Goal: Transaction & Acquisition: Book appointment/travel/reservation

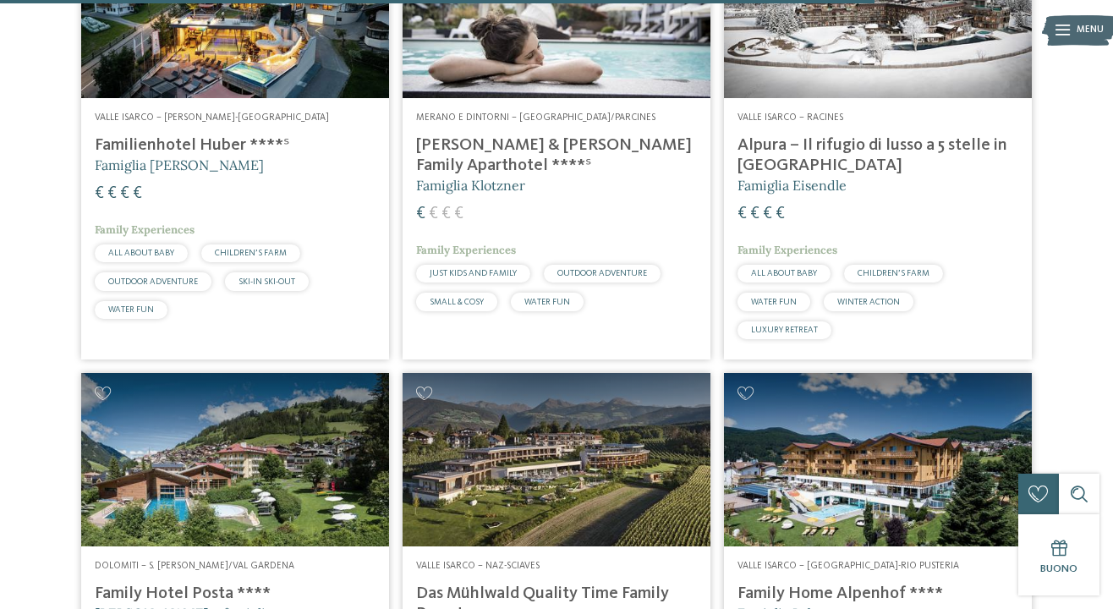
scroll to position [3626, 0]
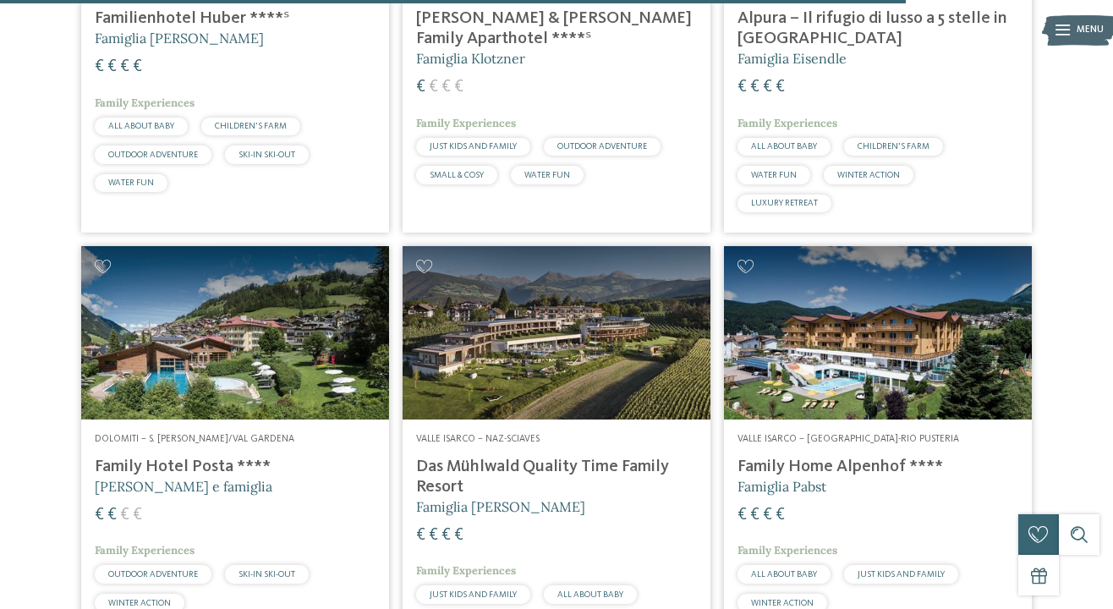
click at [549, 312] on img at bounding box center [557, 332] width 308 height 173
click at [586, 457] on h4 "Das Mühlwald Quality Time Family Resort" at bounding box center [556, 477] width 281 height 41
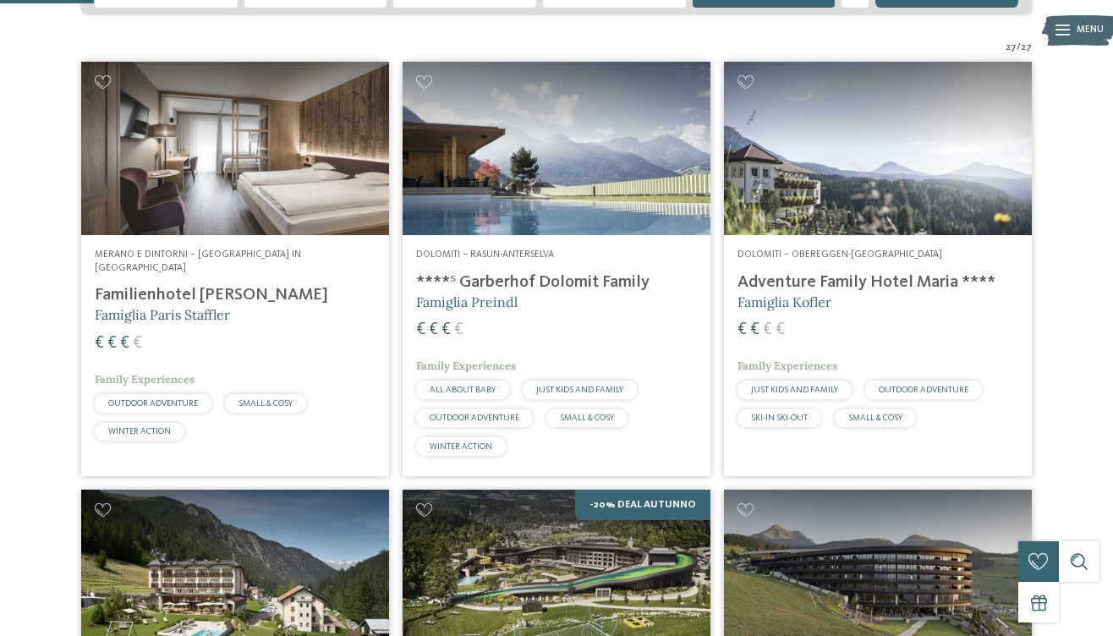
scroll to position [0, 0]
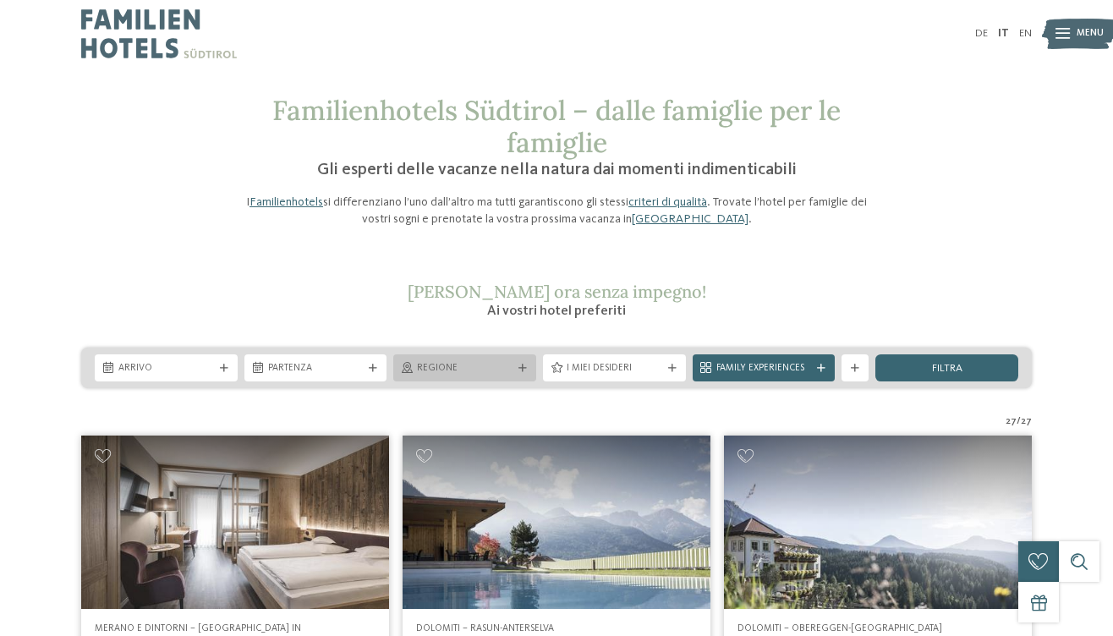
click at [483, 362] on span "Regione" at bounding box center [465, 369] width 96 height 14
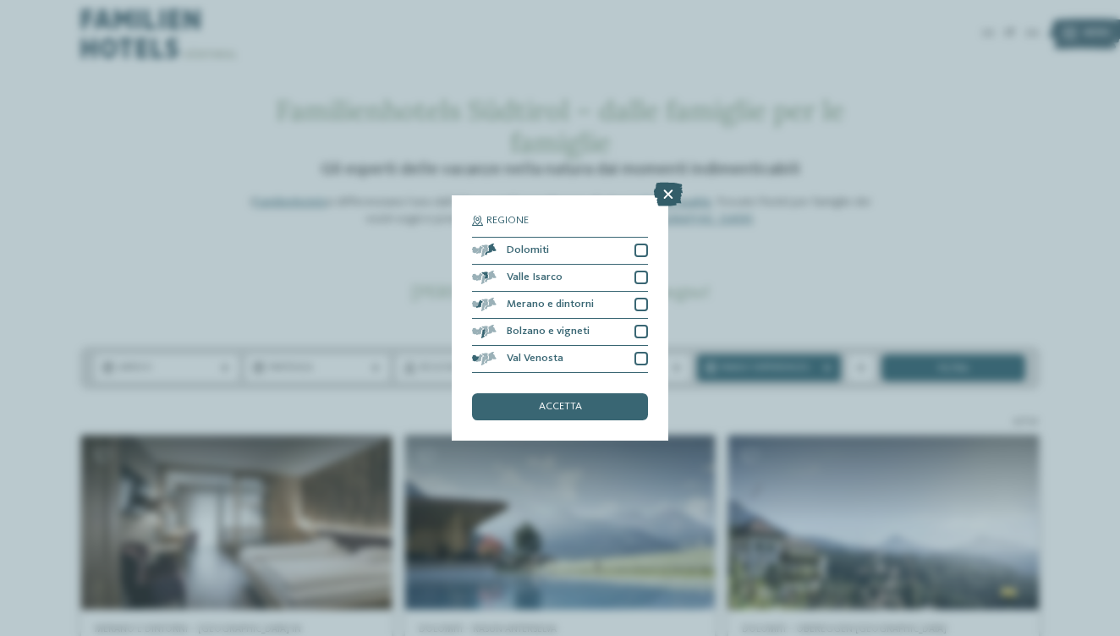
click at [660, 191] on icon at bounding box center [668, 195] width 29 height 24
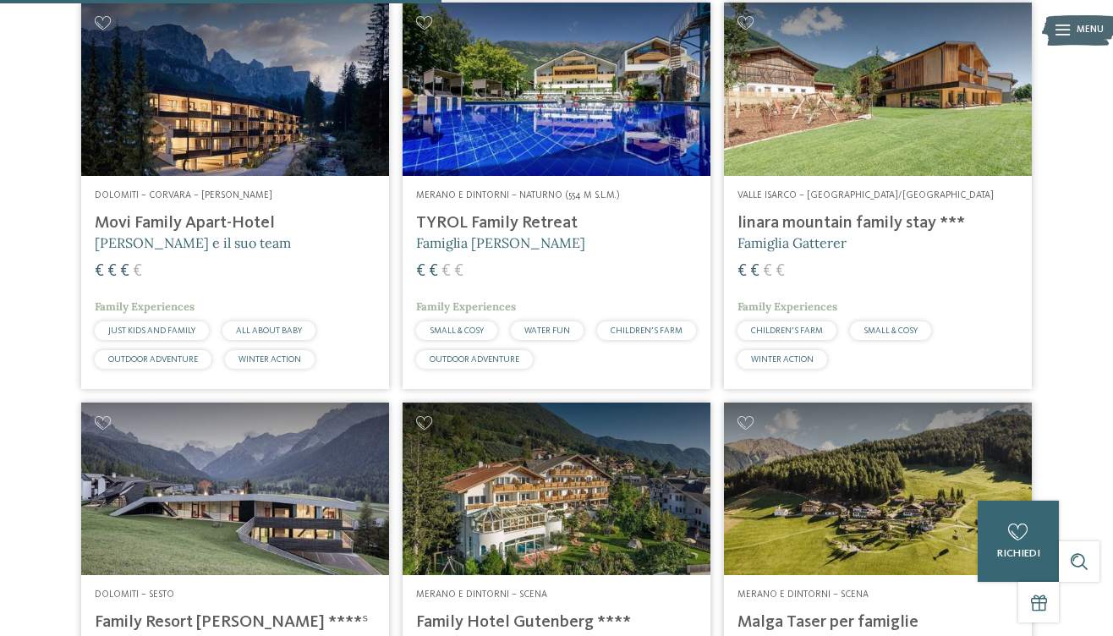
scroll to position [904, 0]
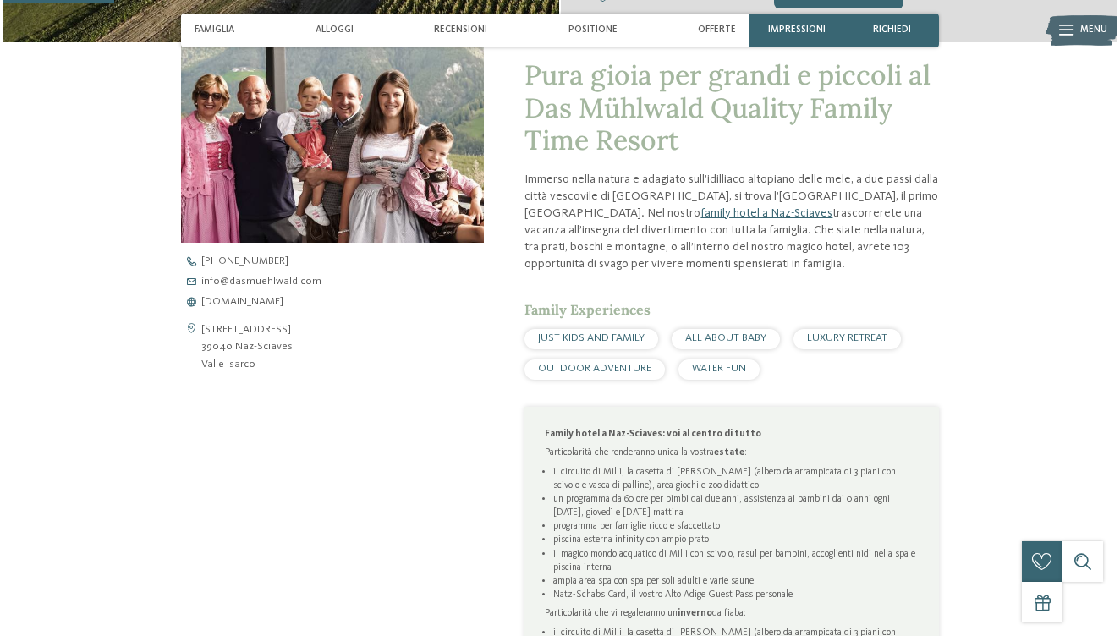
scroll to position [760, 0]
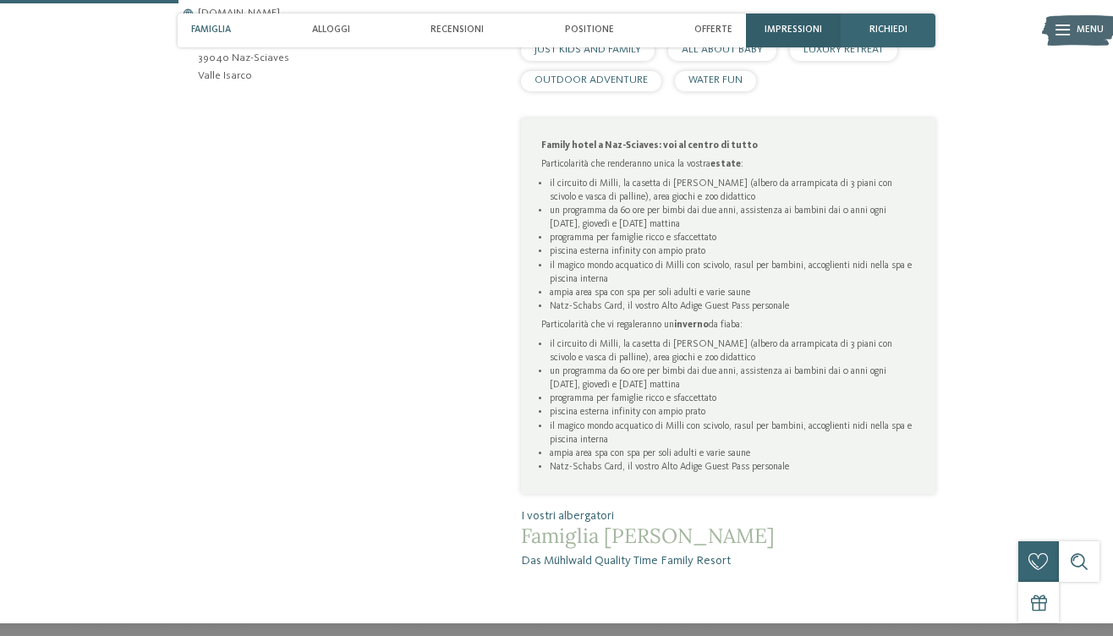
click at [789, 27] on span "Impressioni" at bounding box center [794, 30] width 58 height 11
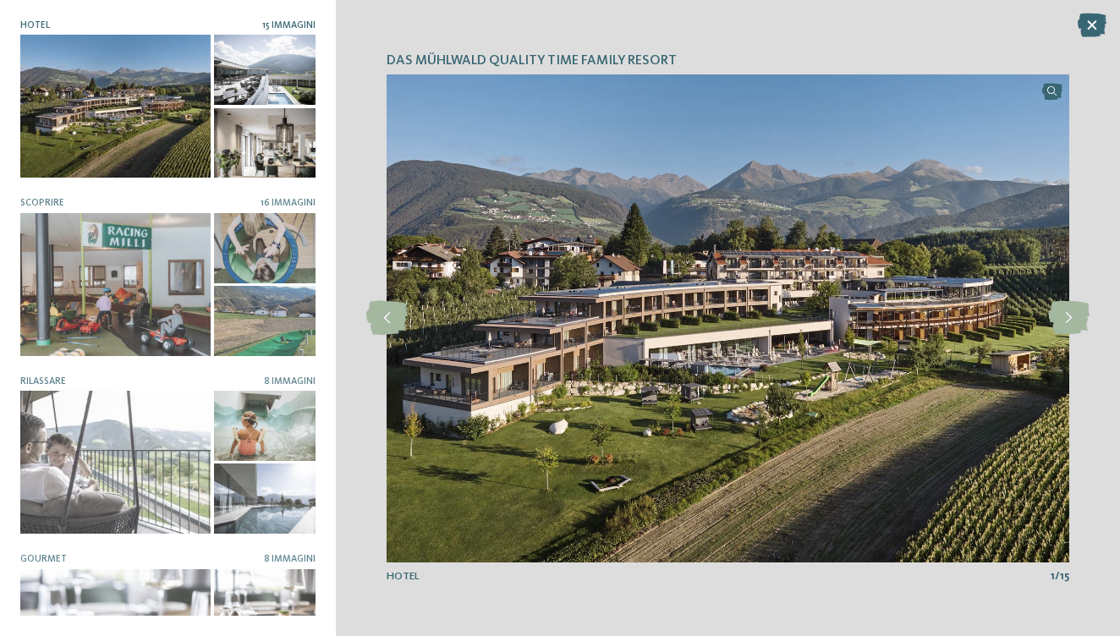
click at [128, 132] on div at bounding box center [115, 106] width 190 height 143
click at [266, 69] on div at bounding box center [265, 70] width 102 height 70
click at [266, 140] on div at bounding box center [265, 143] width 102 height 70
click at [1082, 331] on icon at bounding box center [1068, 318] width 41 height 34
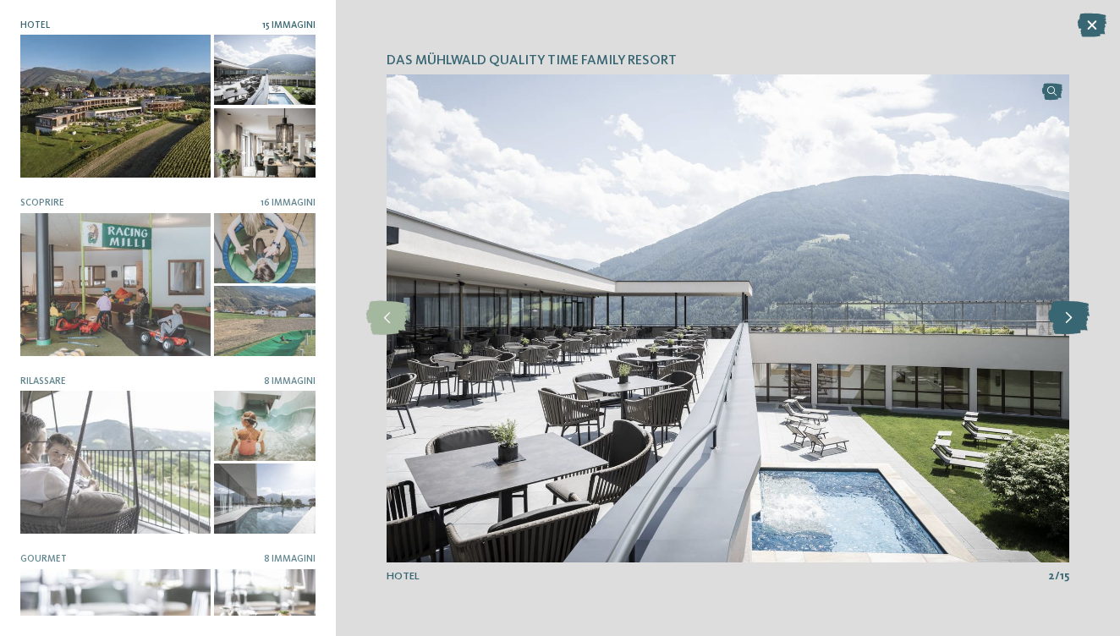
click at [1069, 321] on icon at bounding box center [1068, 318] width 41 height 34
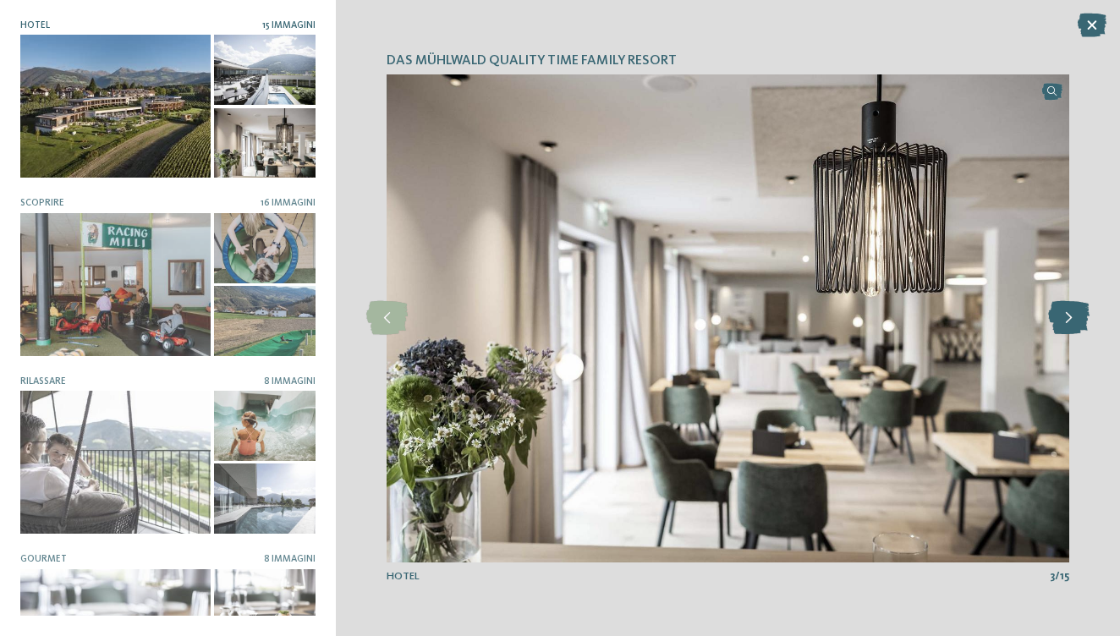
click at [1066, 320] on icon at bounding box center [1068, 318] width 41 height 34
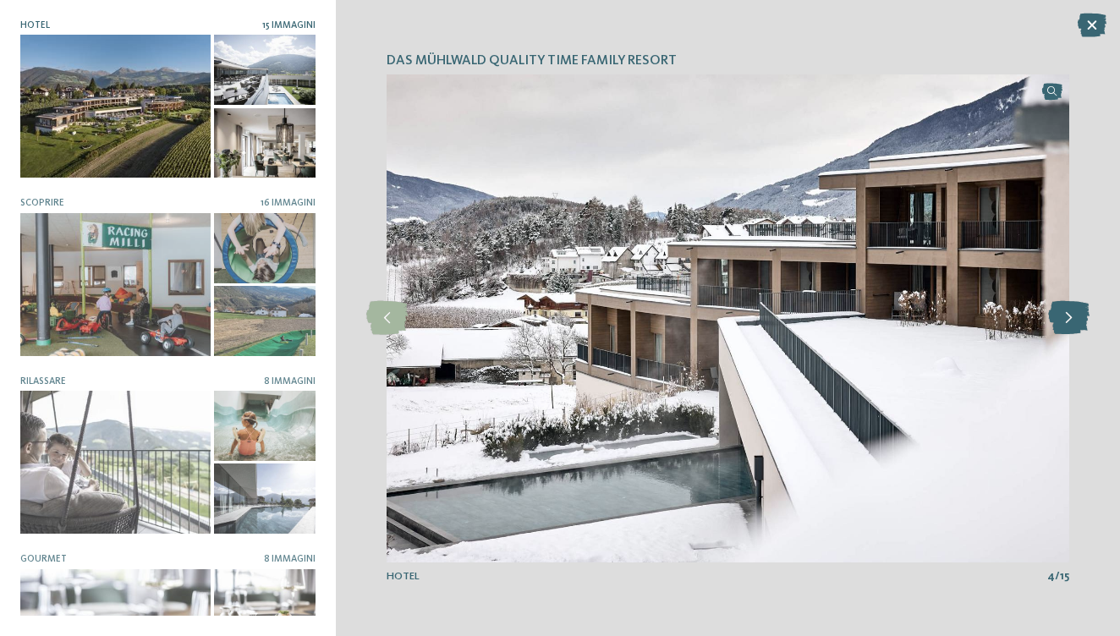
click at [1066, 320] on icon at bounding box center [1068, 318] width 41 height 34
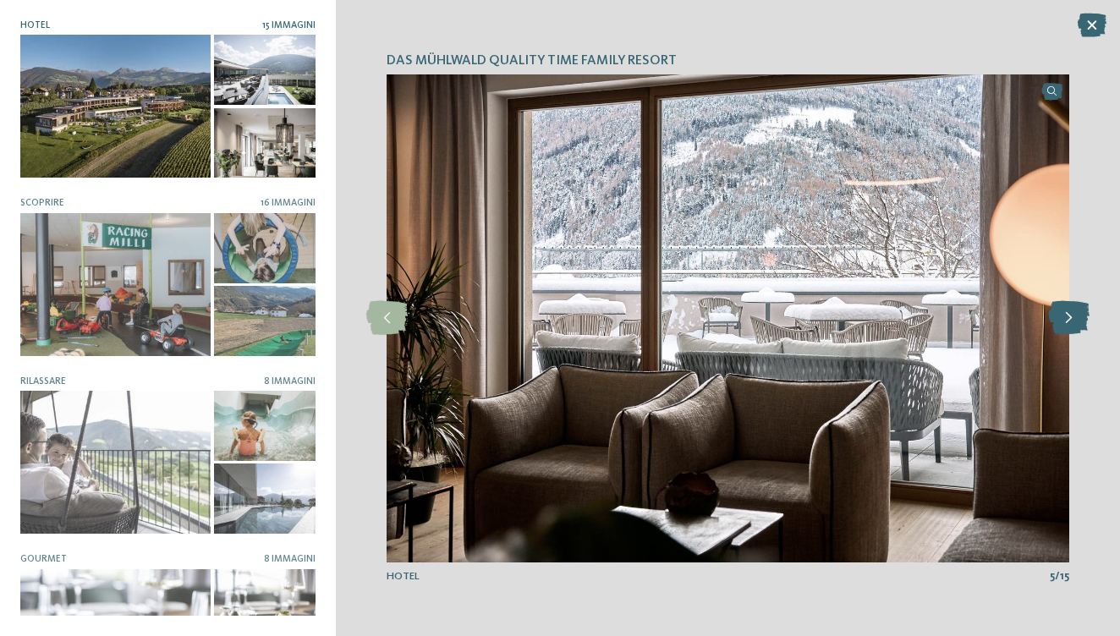
click at [1066, 320] on icon at bounding box center [1068, 318] width 41 height 34
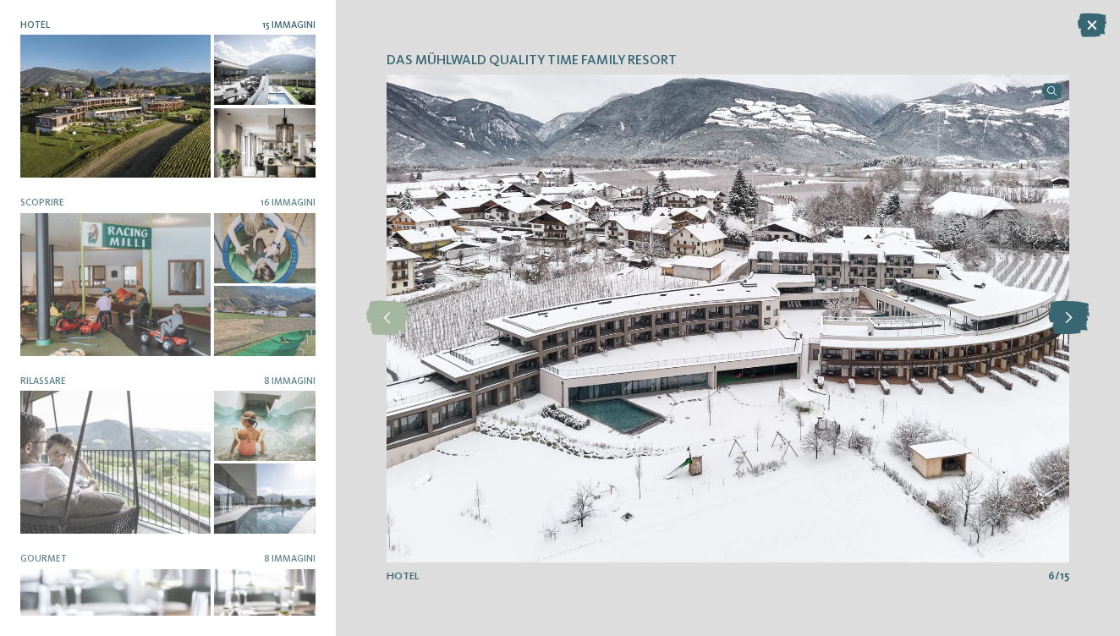
click at [1065, 320] on icon at bounding box center [1068, 318] width 41 height 34
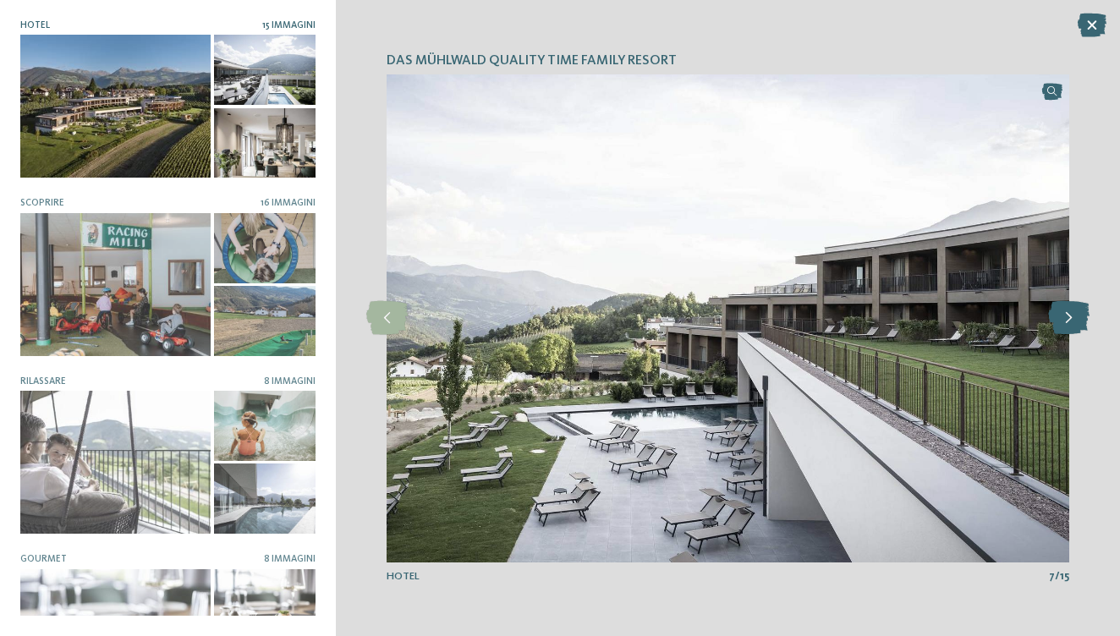
click at [1065, 320] on icon at bounding box center [1068, 318] width 41 height 34
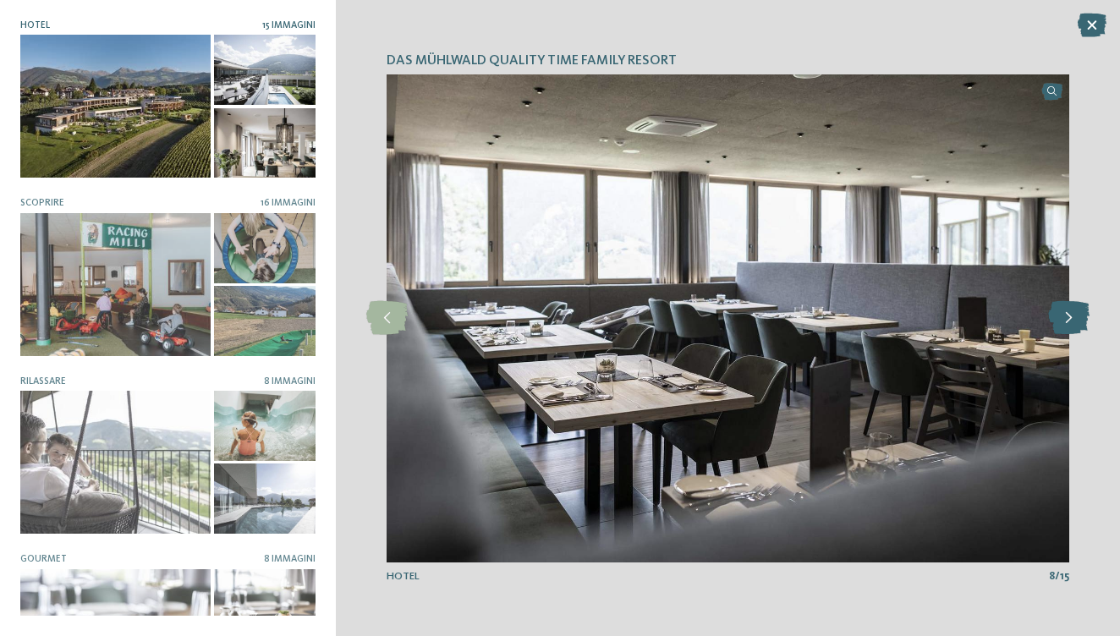
click at [1065, 320] on icon at bounding box center [1068, 318] width 41 height 34
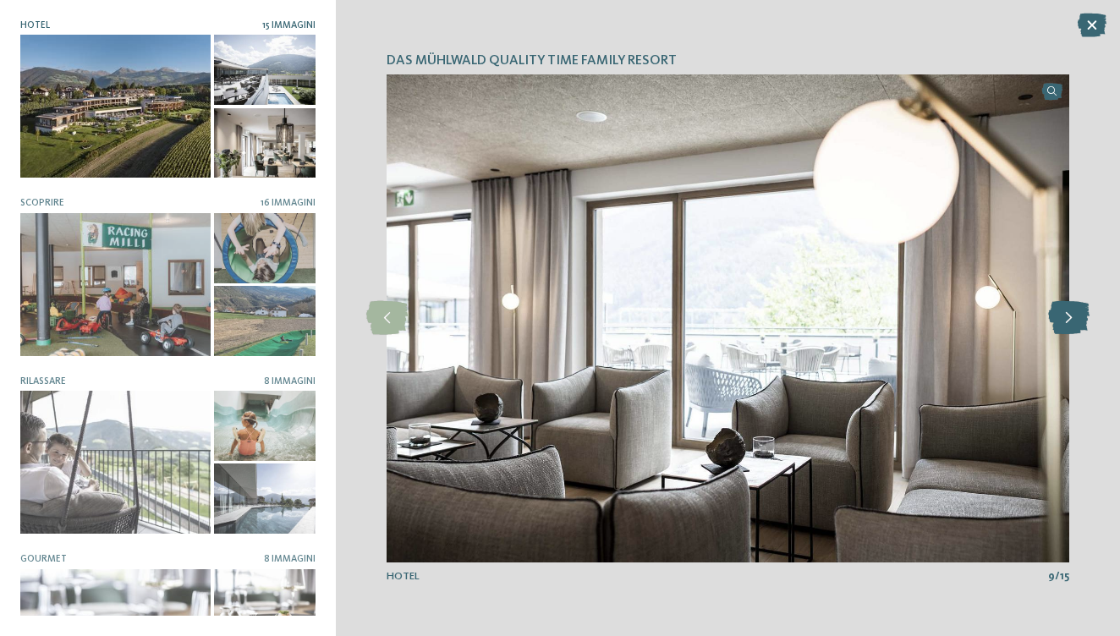
click at [1065, 320] on icon at bounding box center [1068, 318] width 41 height 34
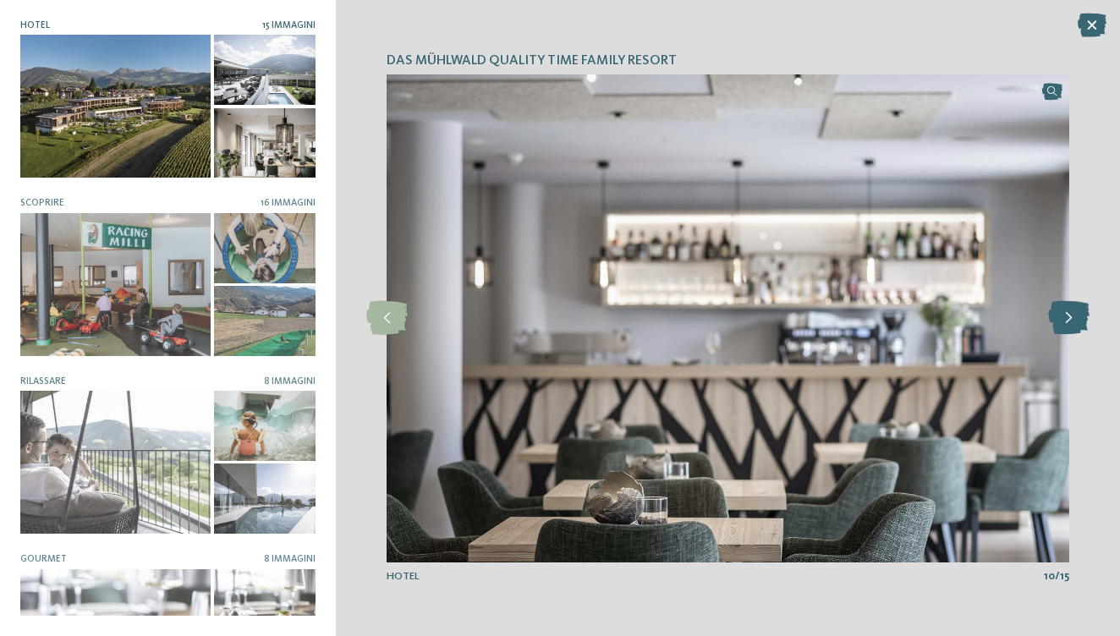
click at [1064, 321] on icon at bounding box center [1068, 318] width 41 height 34
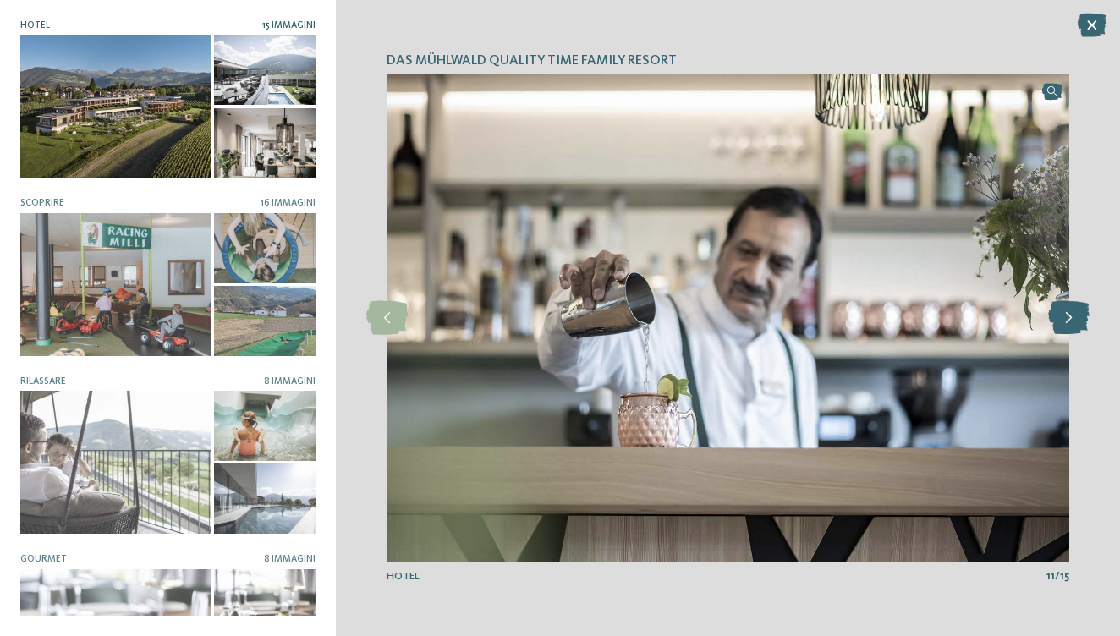
click at [1064, 321] on icon at bounding box center [1068, 318] width 41 height 34
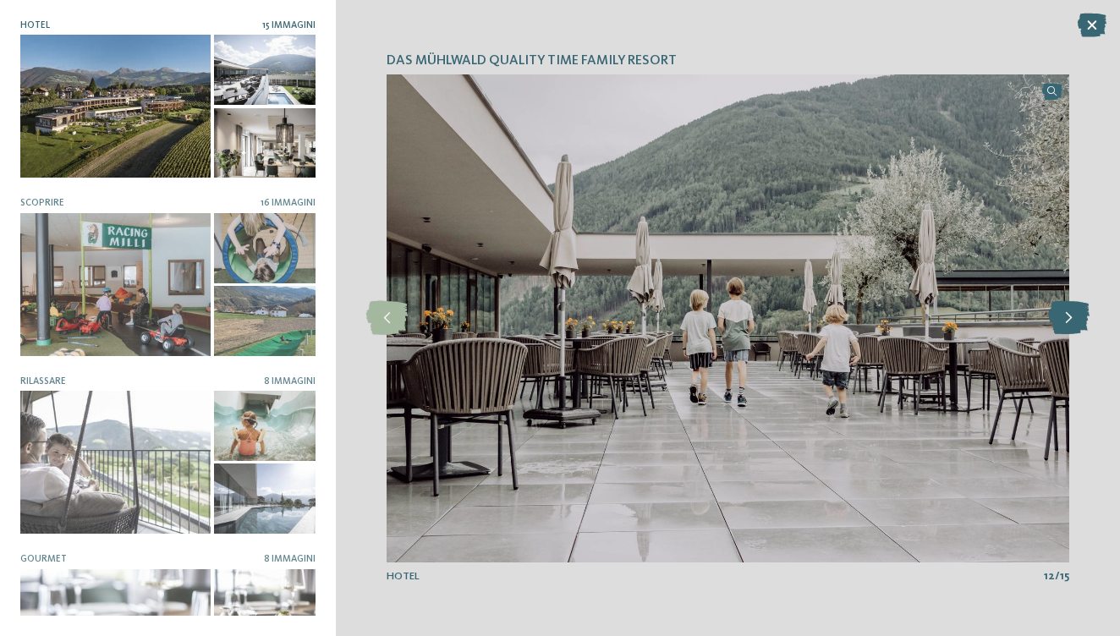
click at [1064, 321] on icon at bounding box center [1068, 318] width 41 height 34
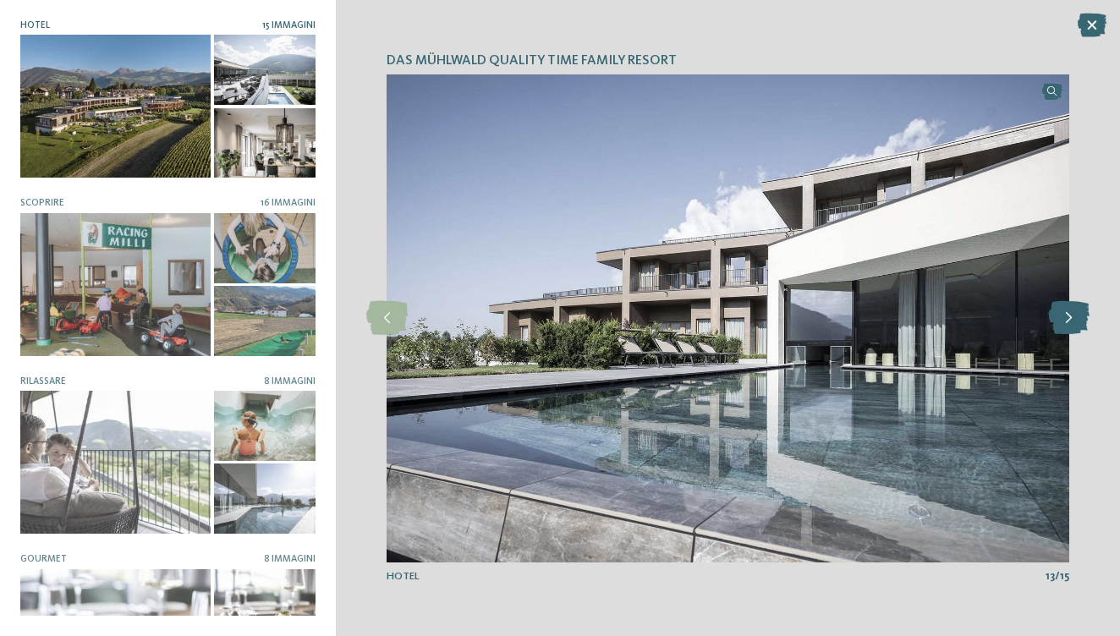
click at [1064, 321] on icon at bounding box center [1068, 318] width 41 height 34
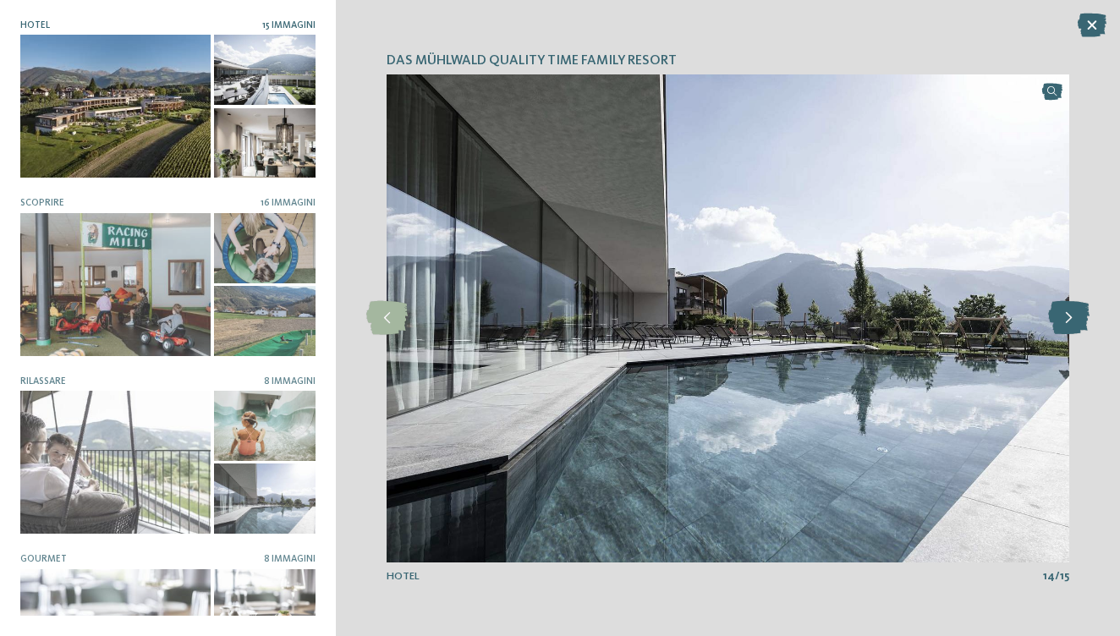
click at [1076, 310] on icon at bounding box center [1068, 318] width 41 height 34
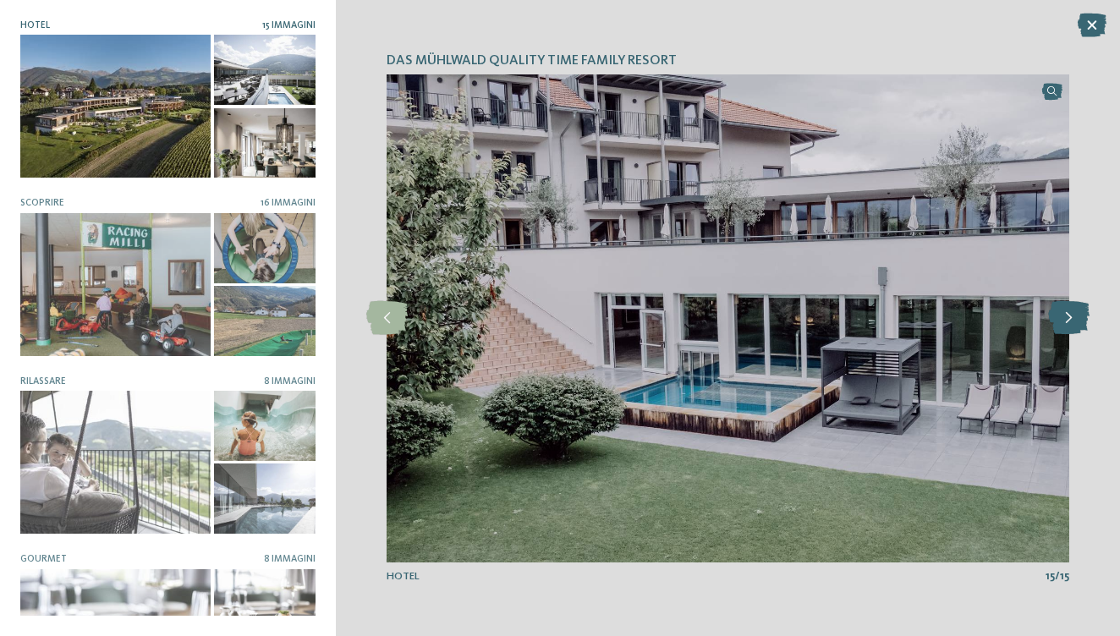
click at [1076, 309] on icon at bounding box center [1068, 318] width 41 height 34
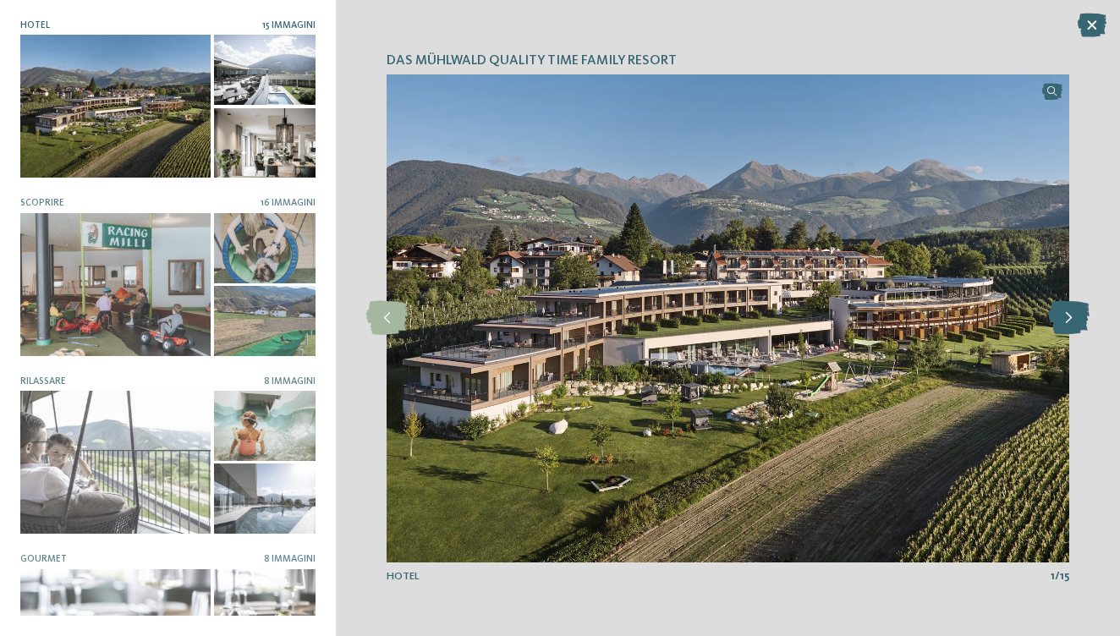
click at [1077, 314] on icon at bounding box center [1068, 318] width 41 height 34
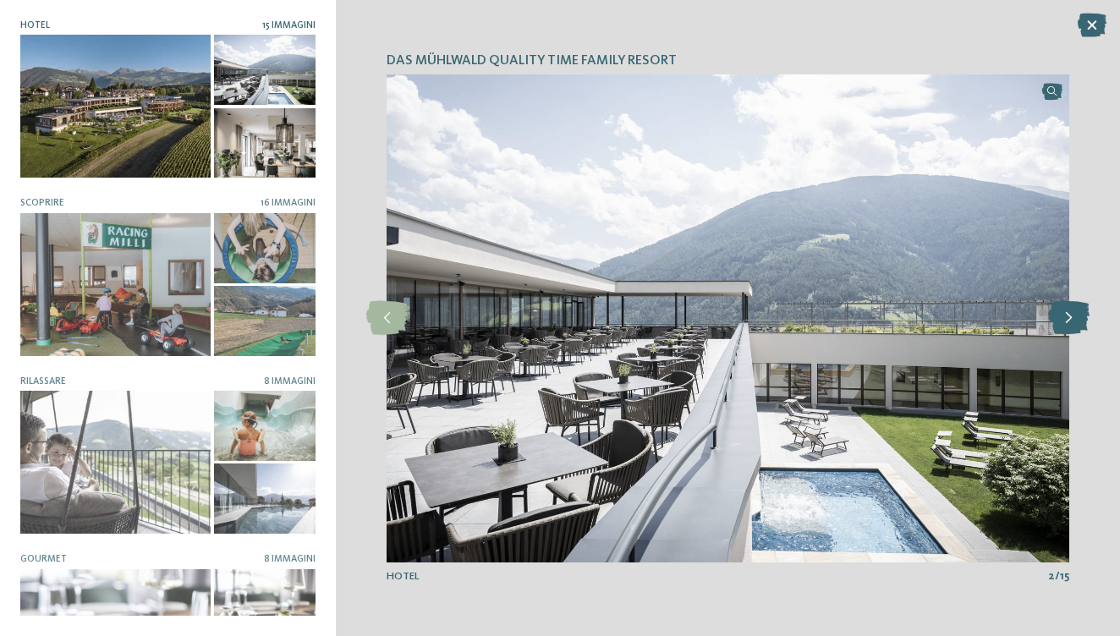
click at [1076, 314] on icon at bounding box center [1068, 318] width 41 height 34
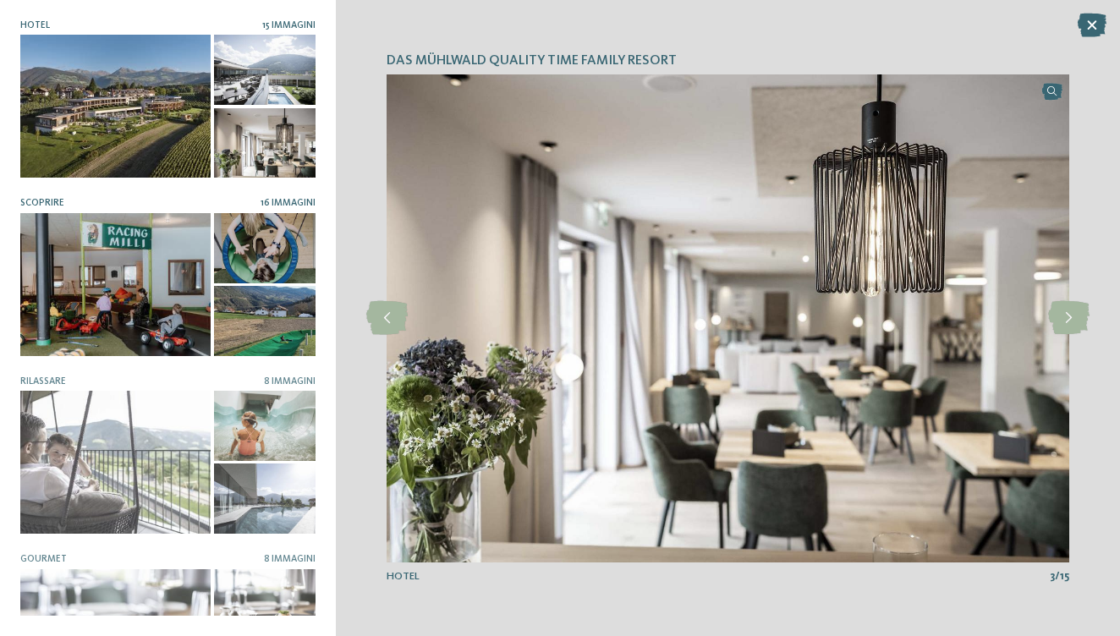
click at [145, 323] on div at bounding box center [115, 284] width 190 height 143
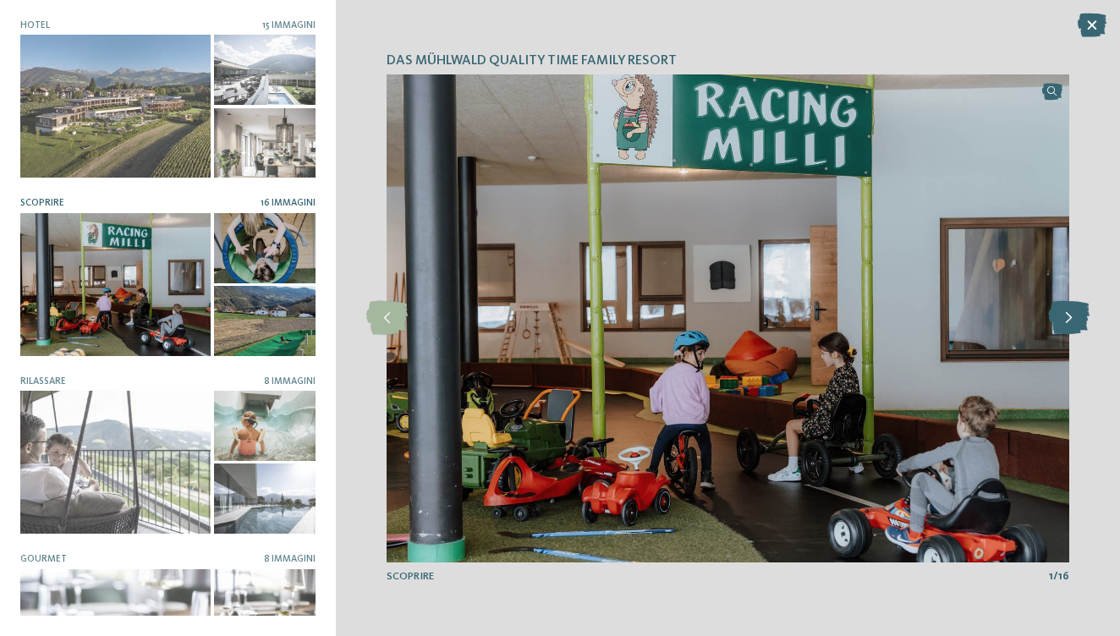
click at [1074, 325] on icon at bounding box center [1068, 318] width 41 height 34
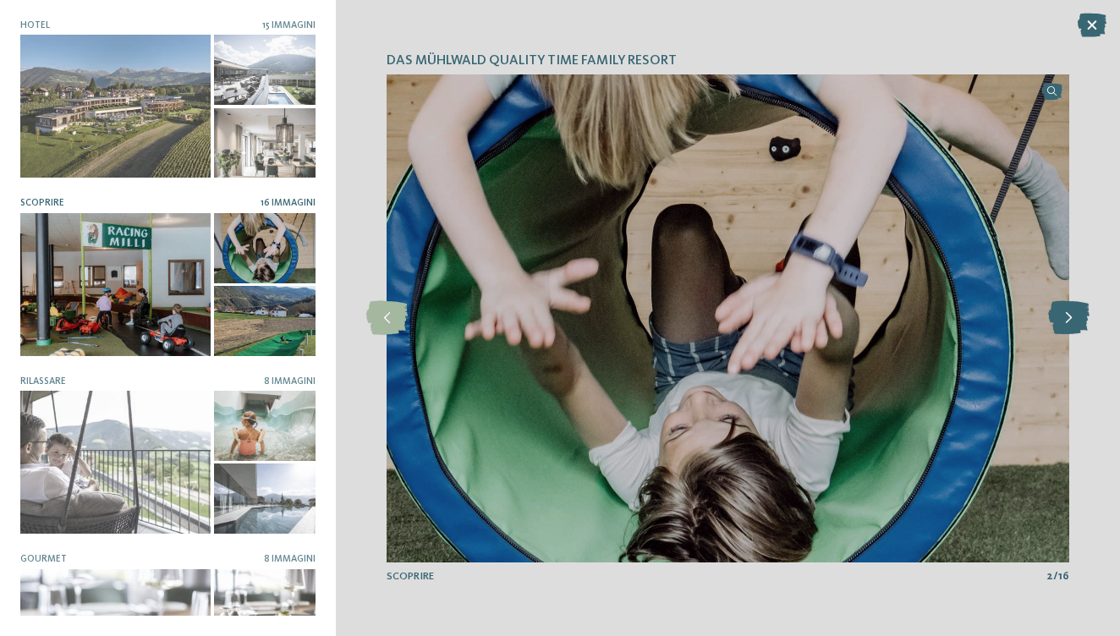
click at [1074, 326] on icon at bounding box center [1068, 318] width 41 height 34
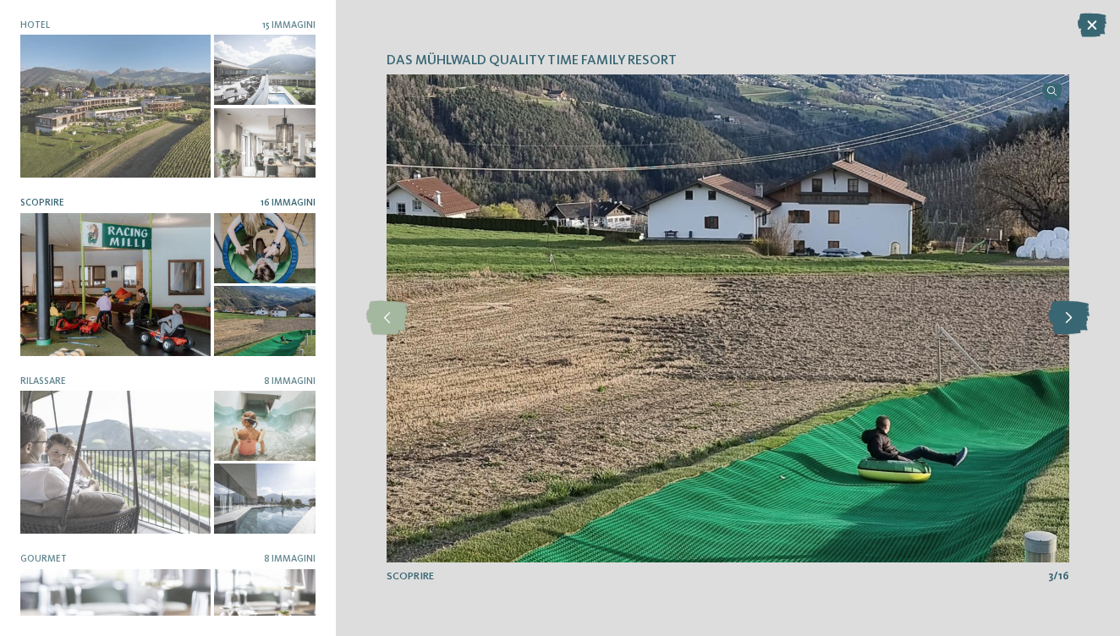
click at [1078, 319] on icon at bounding box center [1068, 318] width 41 height 34
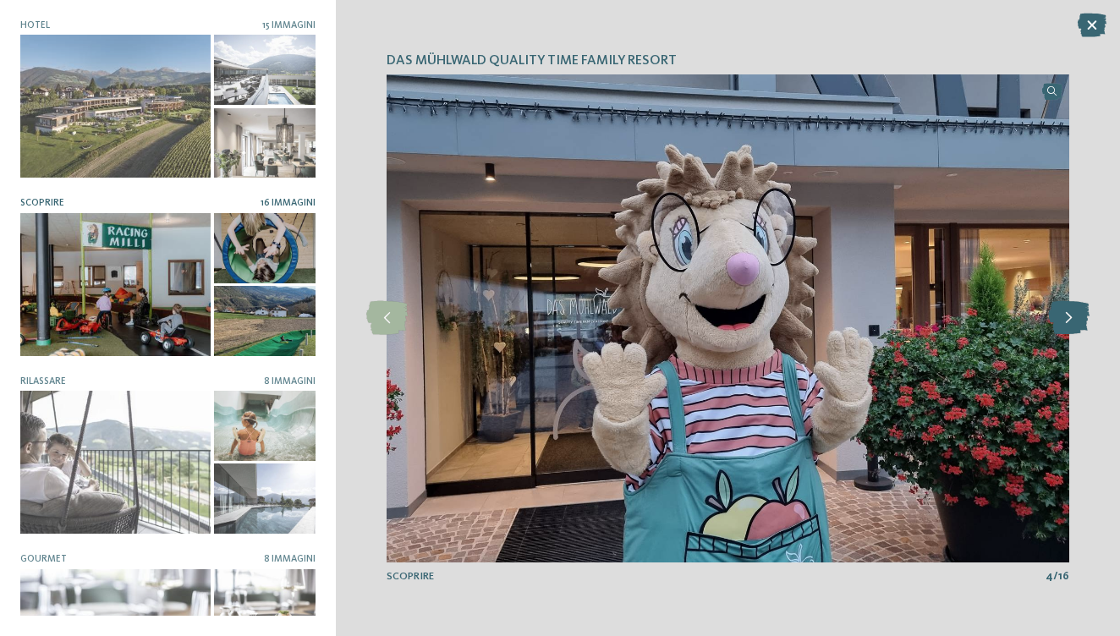
click at [1078, 319] on icon at bounding box center [1068, 318] width 41 height 34
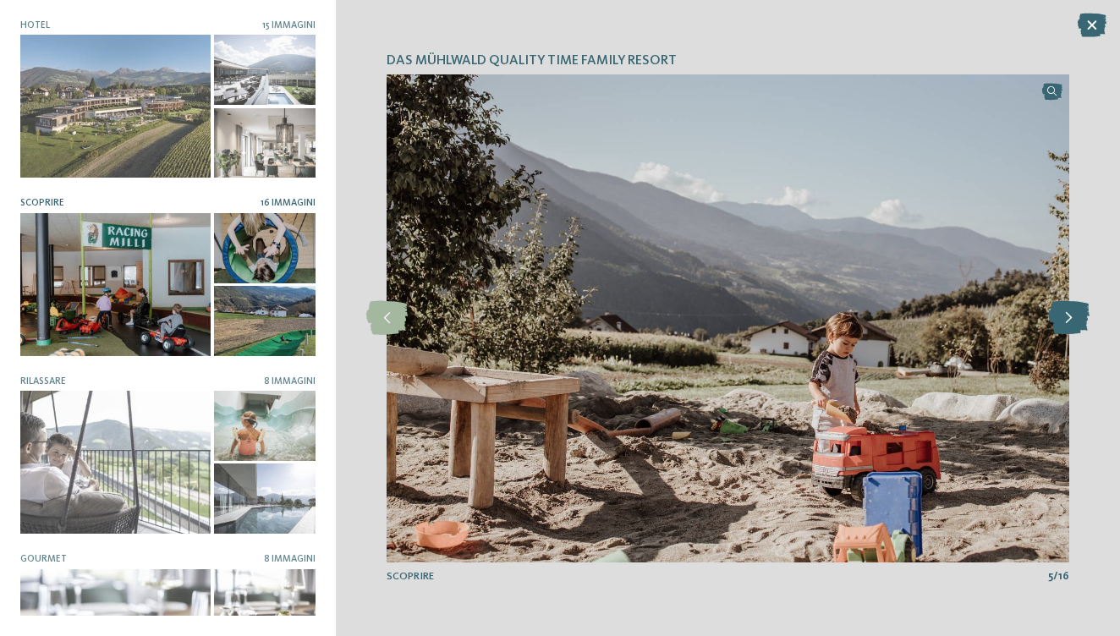
click at [1079, 318] on icon at bounding box center [1068, 318] width 41 height 34
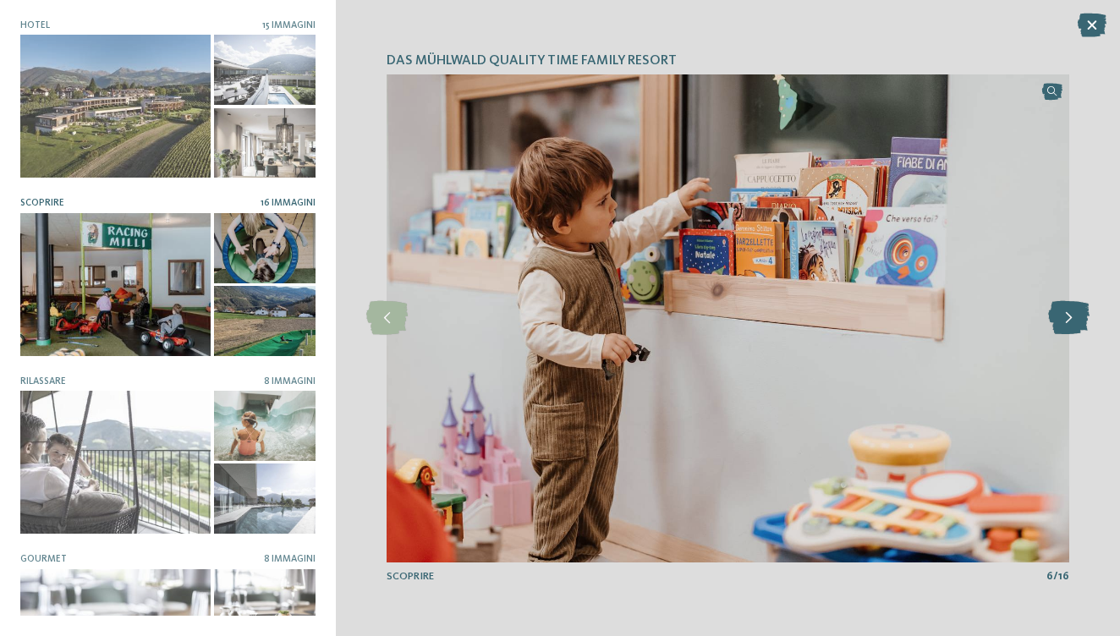
click at [1079, 318] on icon at bounding box center [1068, 318] width 41 height 34
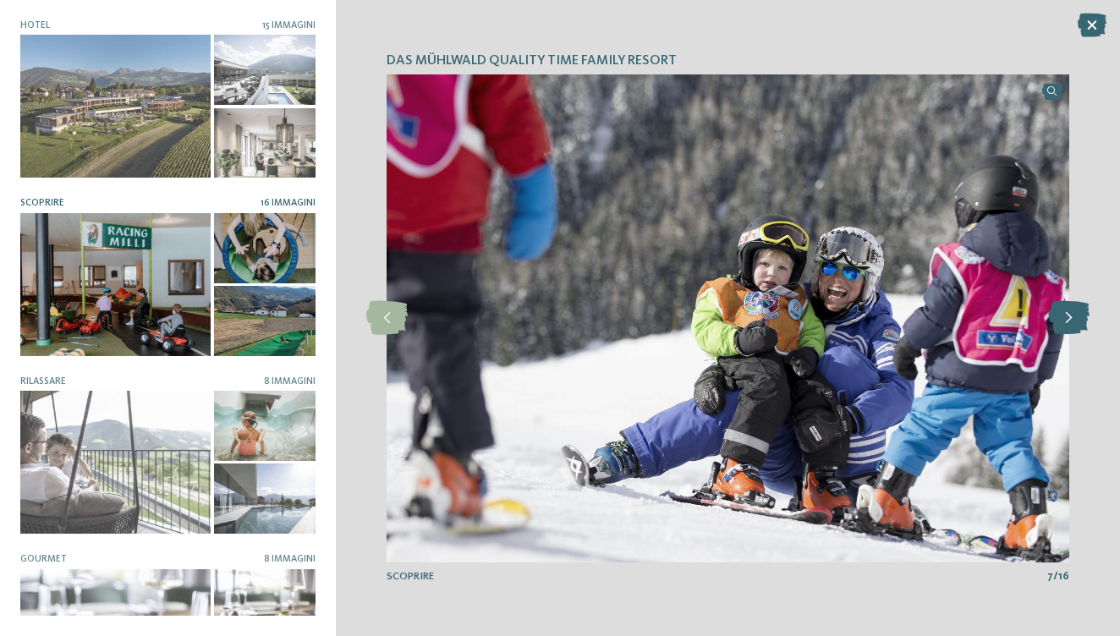
click at [1079, 318] on icon at bounding box center [1068, 318] width 41 height 34
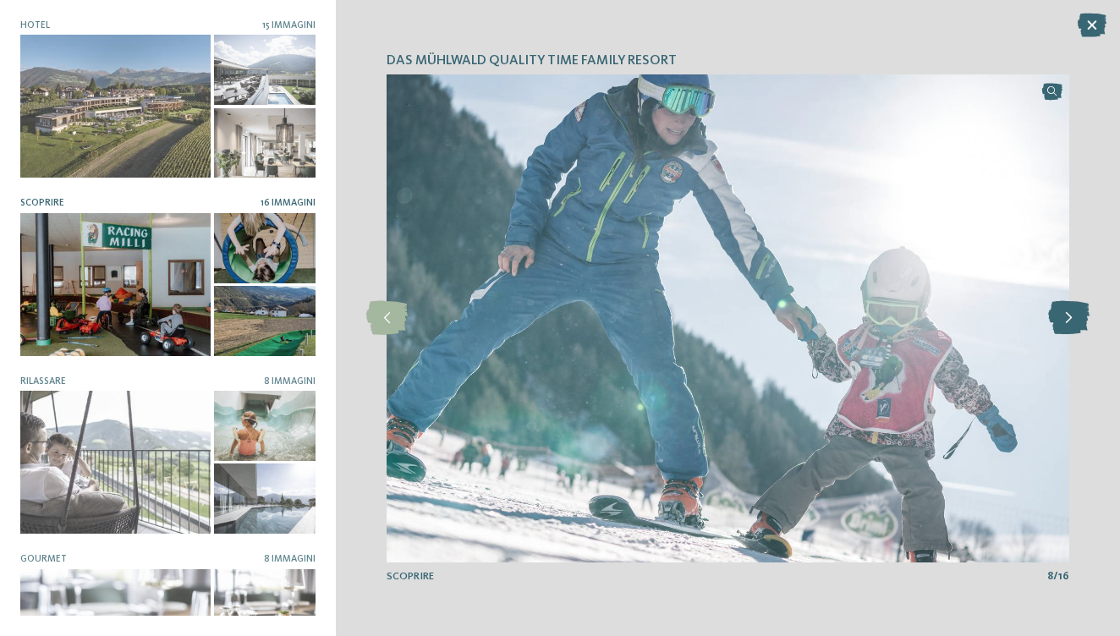
click at [1079, 318] on icon at bounding box center [1068, 318] width 41 height 34
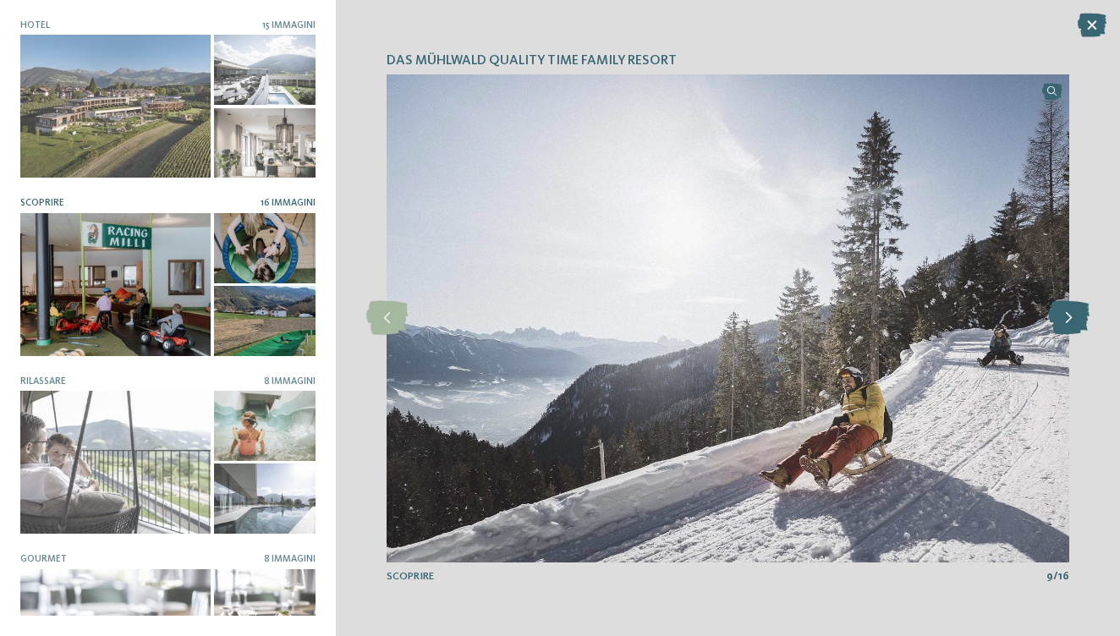
click at [1066, 315] on icon at bounding box center [1068, 318] width 41 height 34
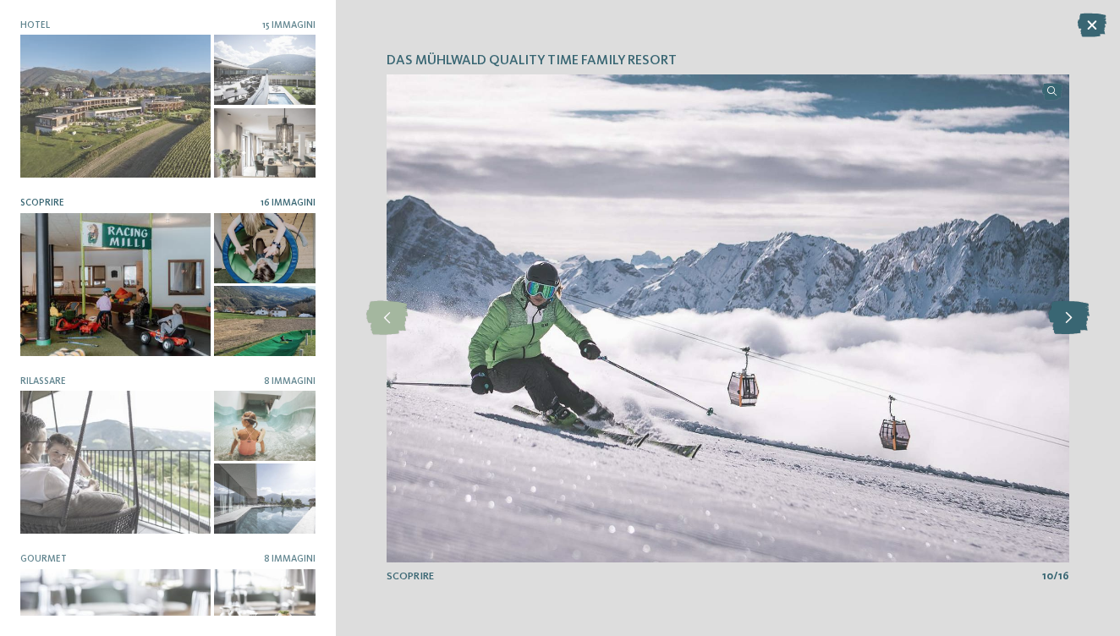
click at [1066, 315] on icon at bounding box center [1068, 318] width 41 height 34
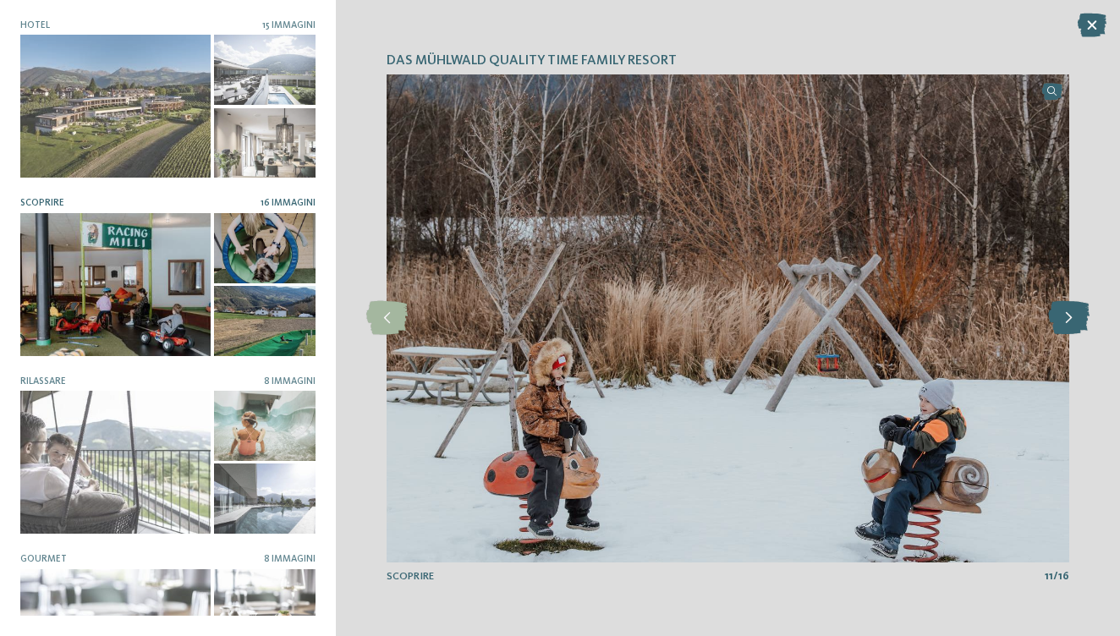
click at [1066, 315] on icon at bounding box center [1068, 318] width 41 height 34
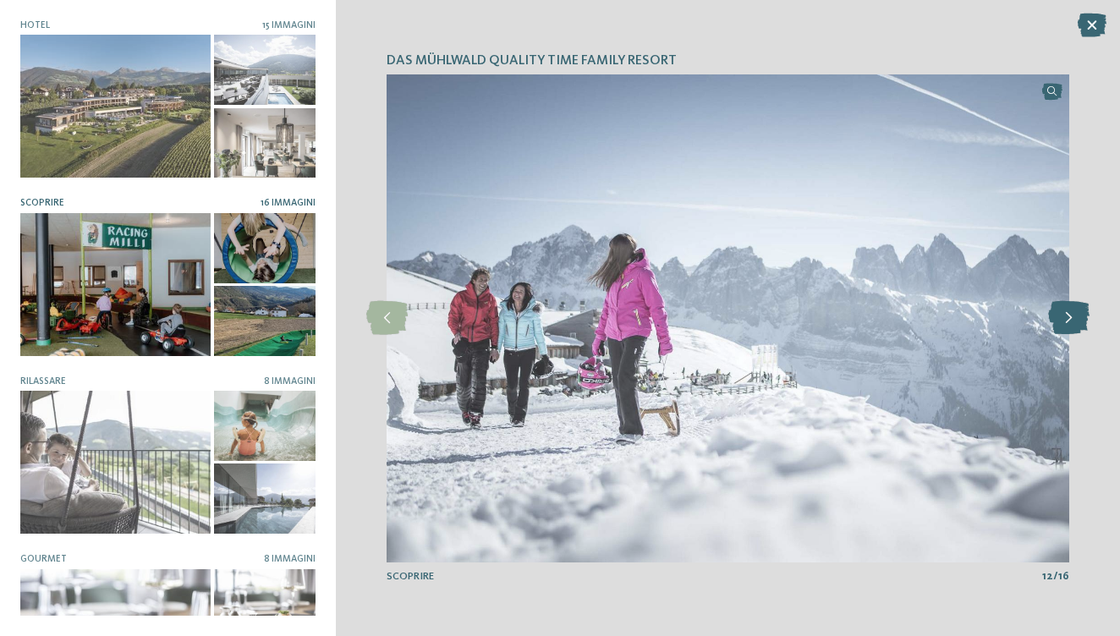
click at [1066, 315] on icon at bounding box center [1068, 318] width 41 height 34
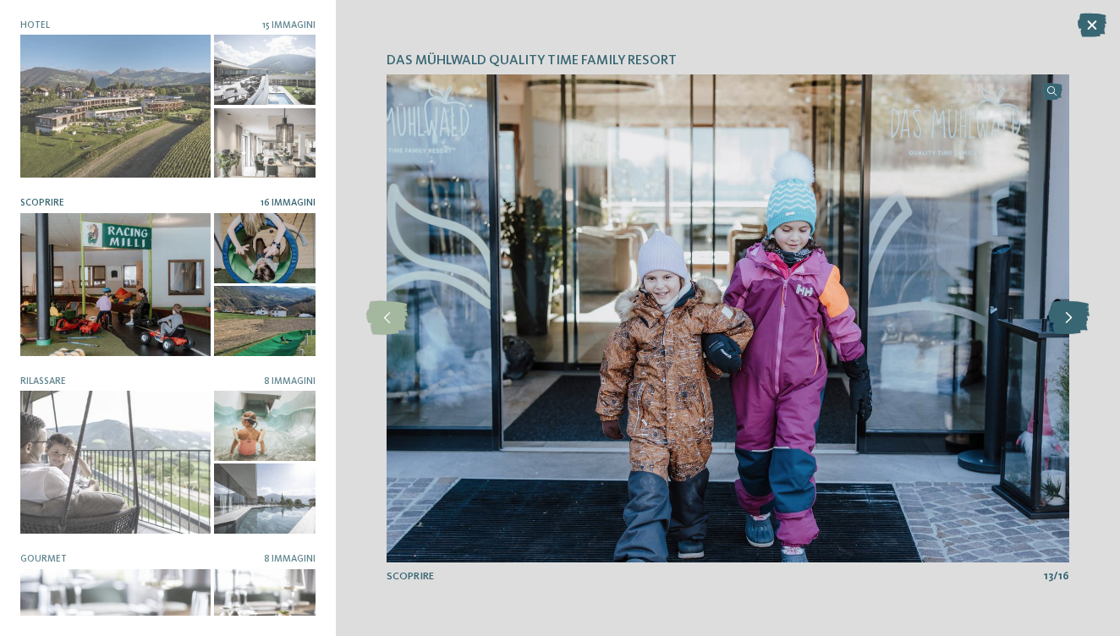
click at [1070, 319] on icon at bounding box center [1068, 318] width 41 height 34
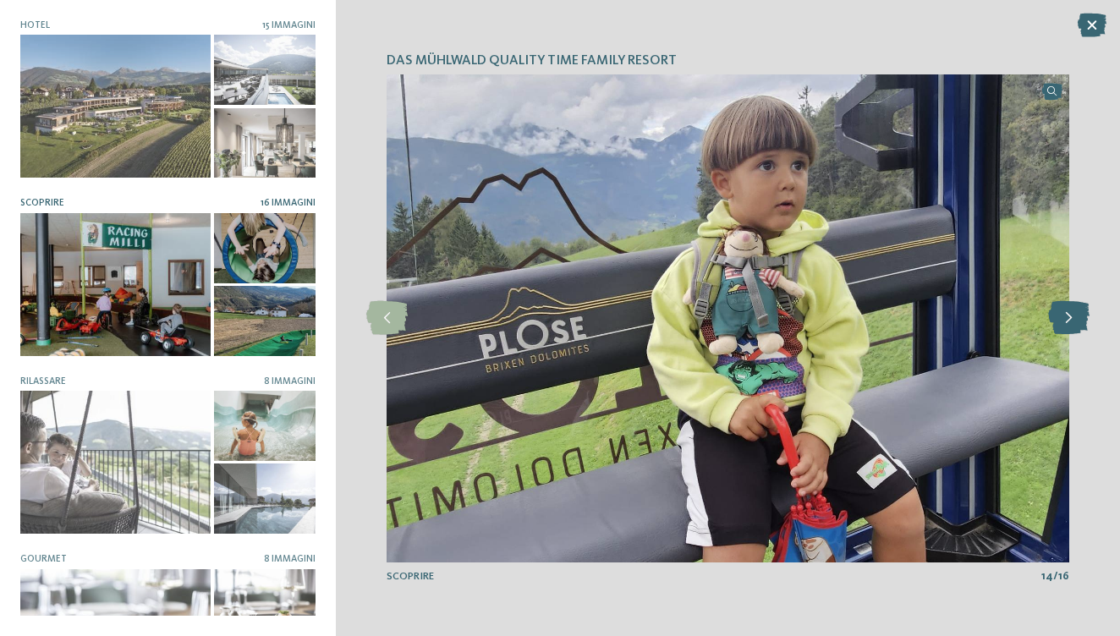
click at [1070, 319] on icon at bounding box center [1068, 318] width 41 height 34
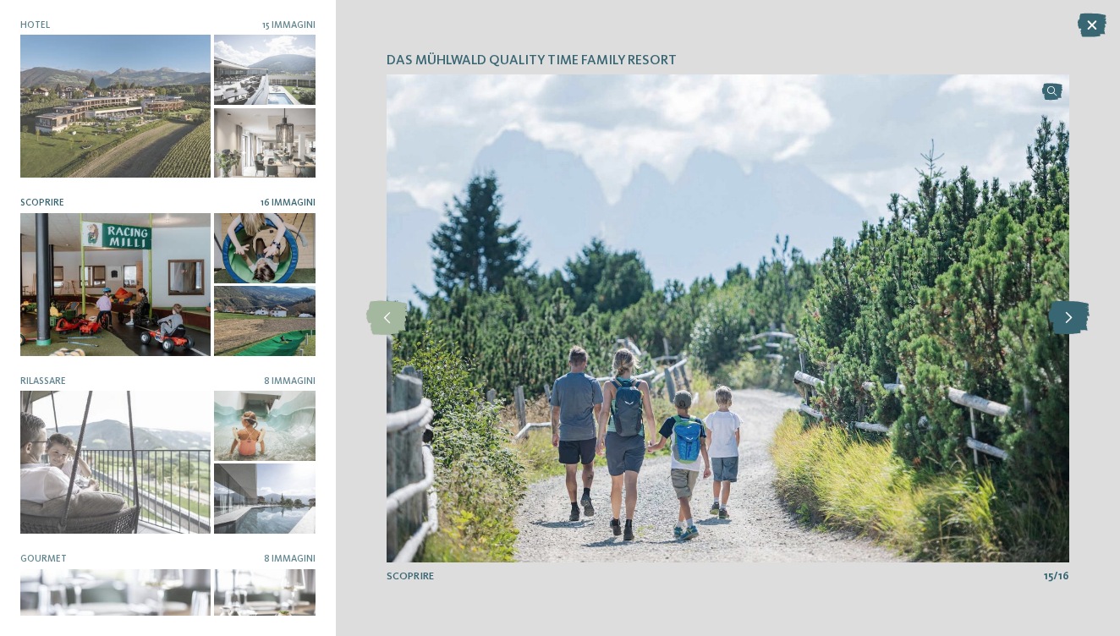
click at [1070, 319] on icon at bounding box center [1068, 318] width 41 height 34
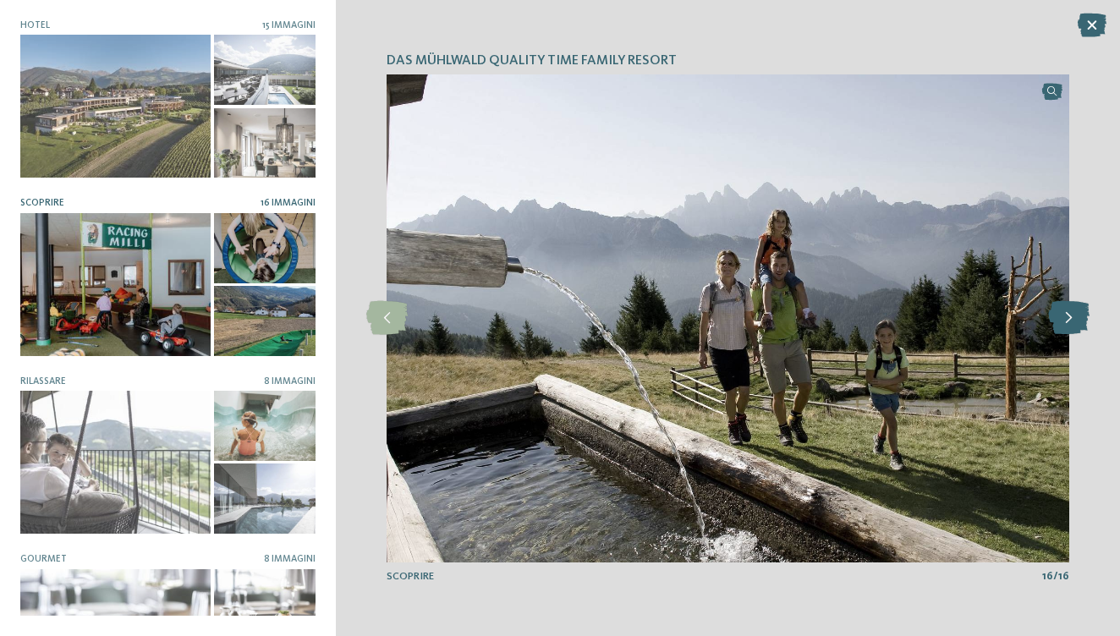
click at [1070, 319] on icon at bounding box center [1068, 318] width 41 height 34
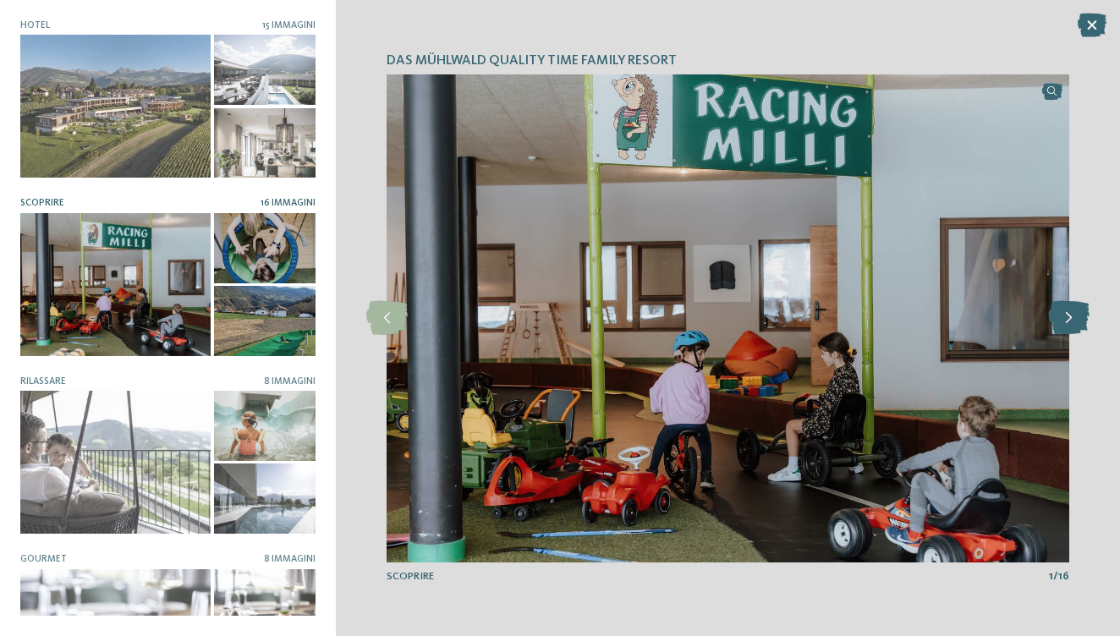
click at [1070, 319] on icon at bounding box center [1068, 318] width 41 height 34
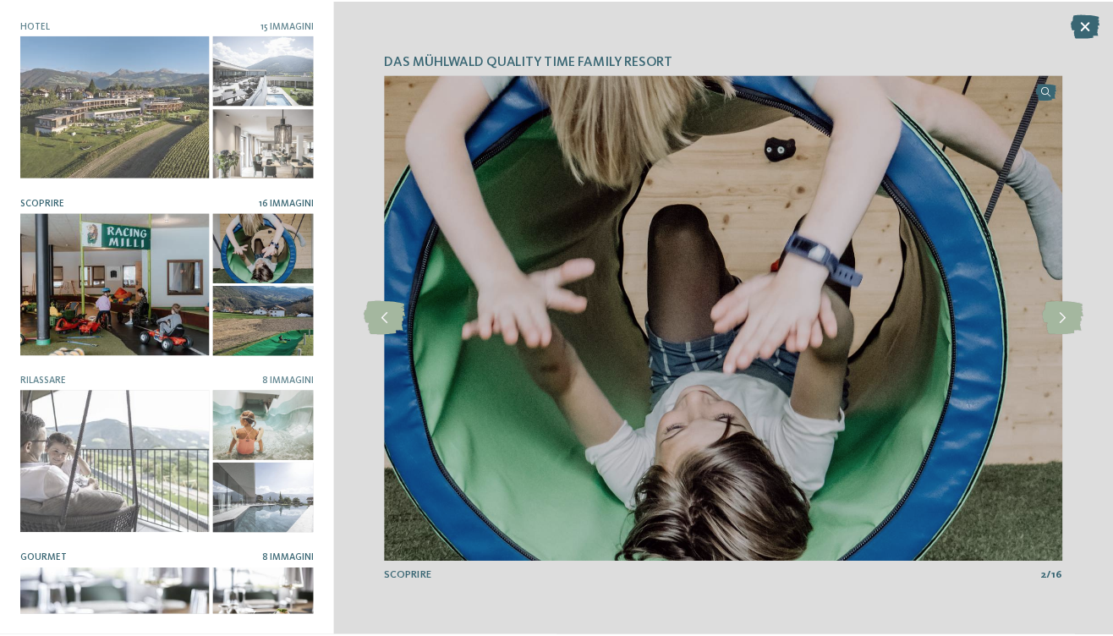
scroll to position [264, 0]
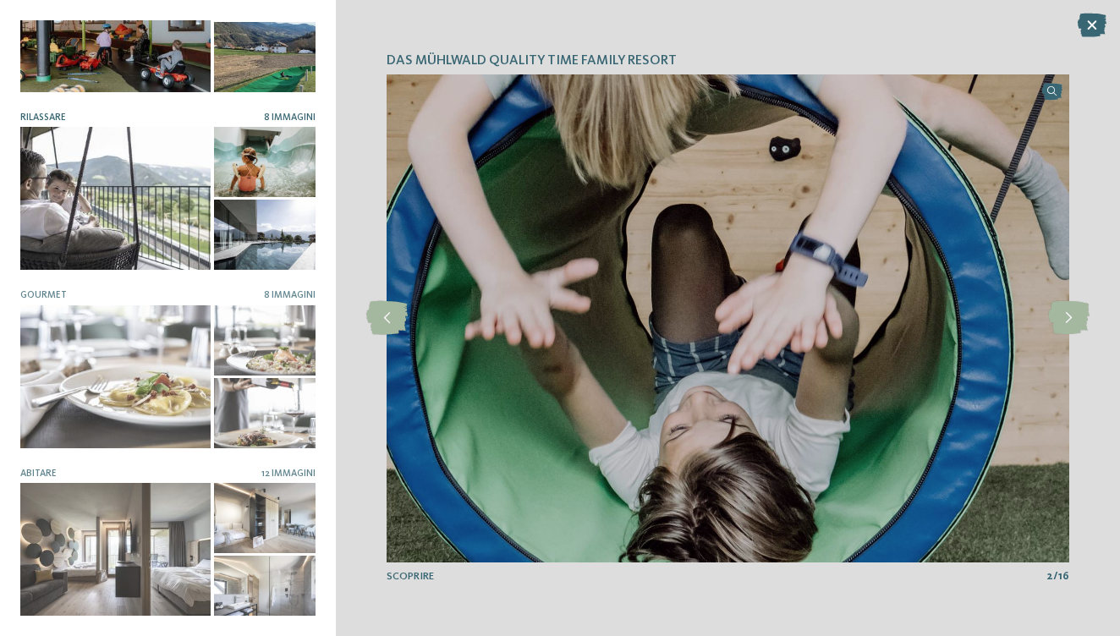
click at [131, 181] on div at bounding box center [115, 198] width 190 height 143
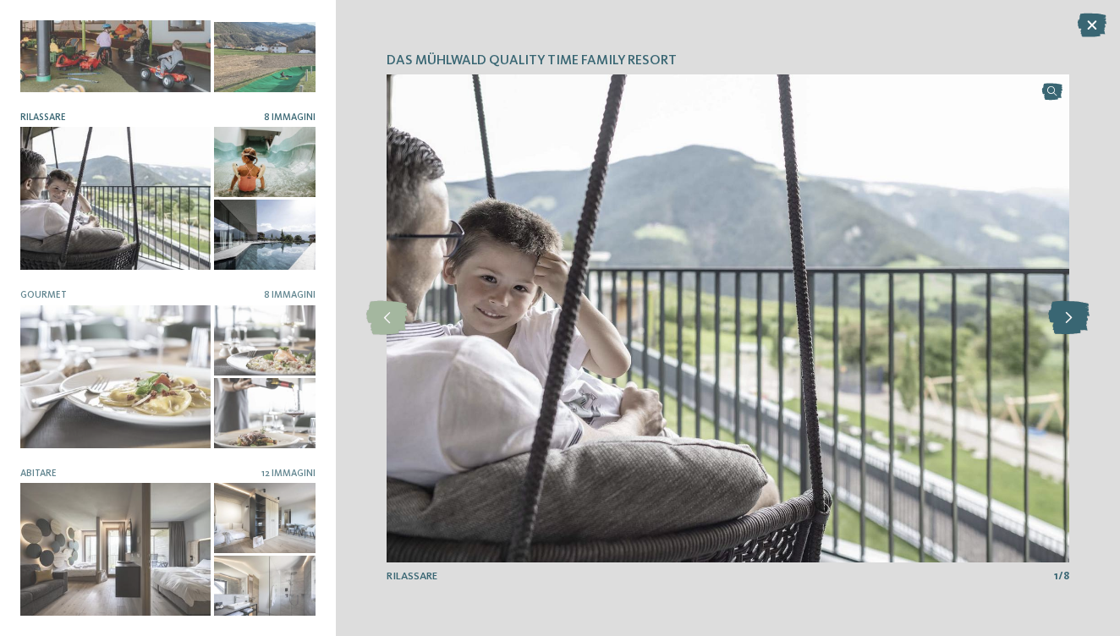
click at [1082, 317] on icon at bounding box center [1068, 318] width 41 height 34
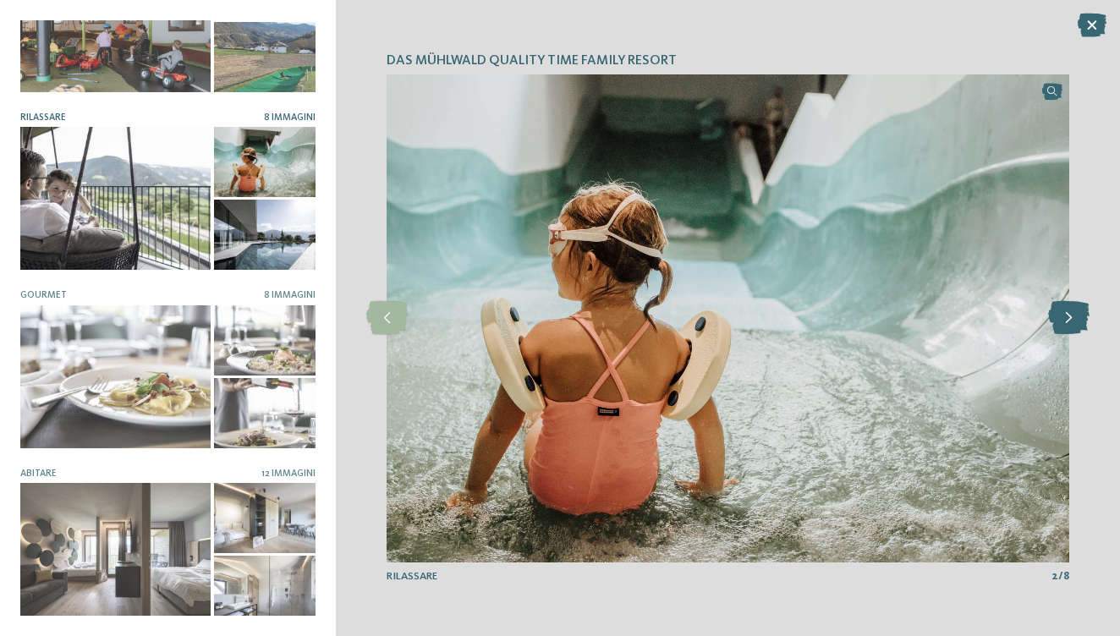
click at [1082, 317] on icon at bounding box center [1068, 318] width 41 height 34
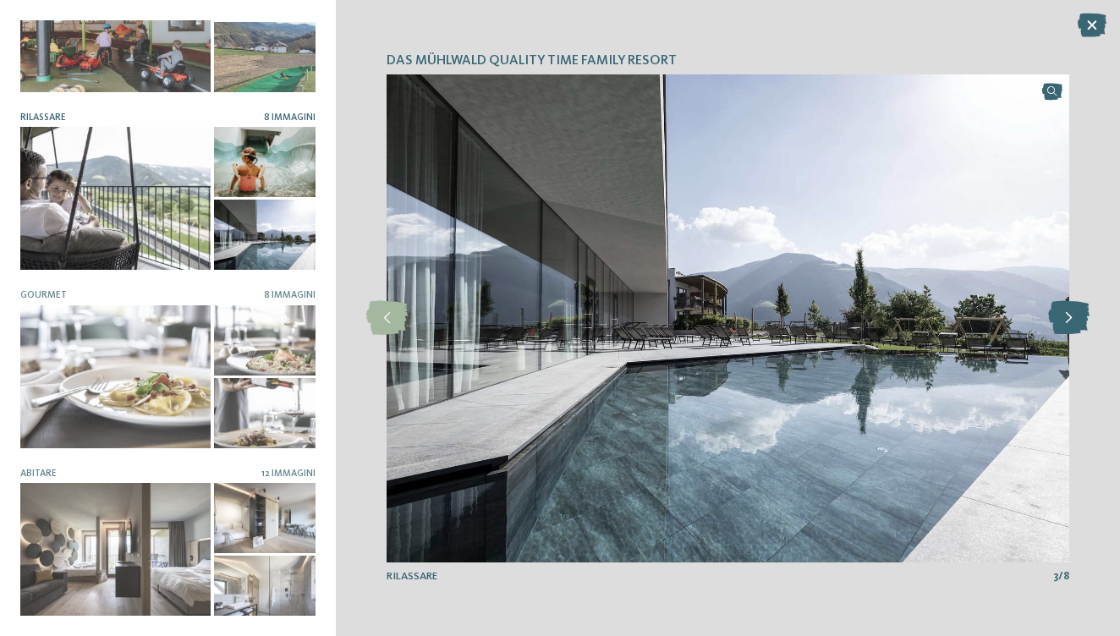
click at [1082, 317] on icon at bounding box center [1068, 318] width 41 height 34
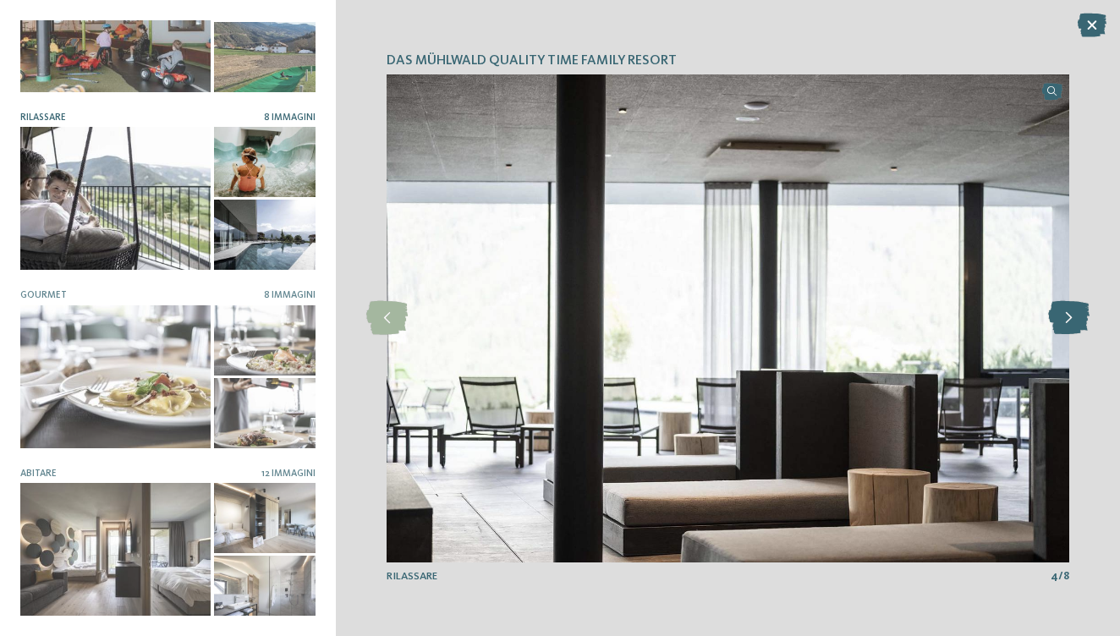
click at [1081, 316] on icon at bounding box center [1068, 318] width 41 height 34
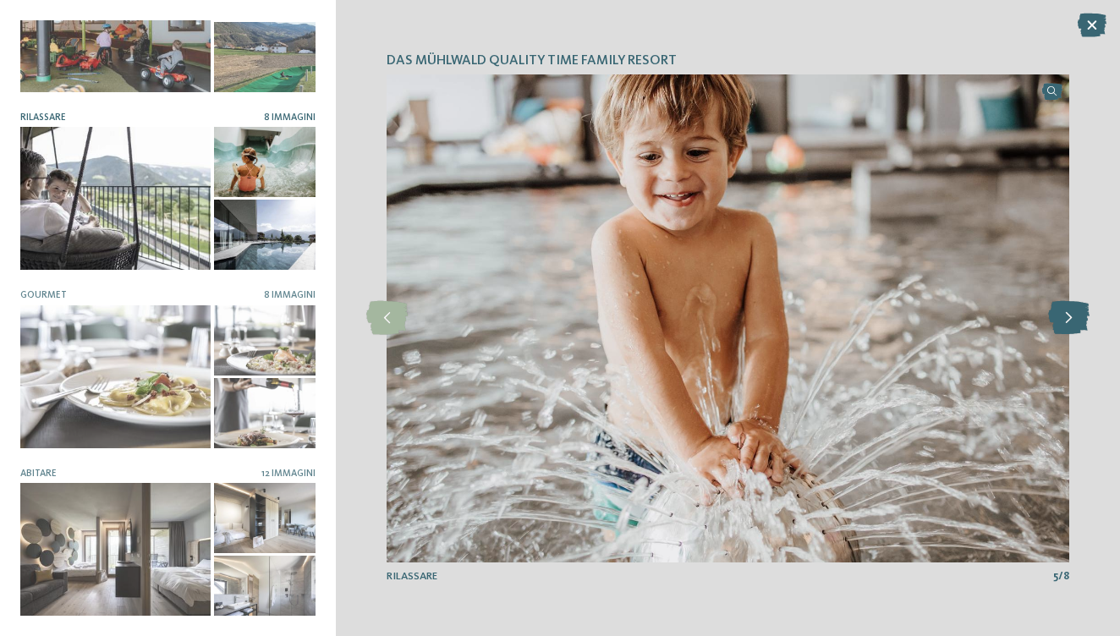
click at [1081, 316] on icon at bounding box center [1068, 318] width 41 height 34
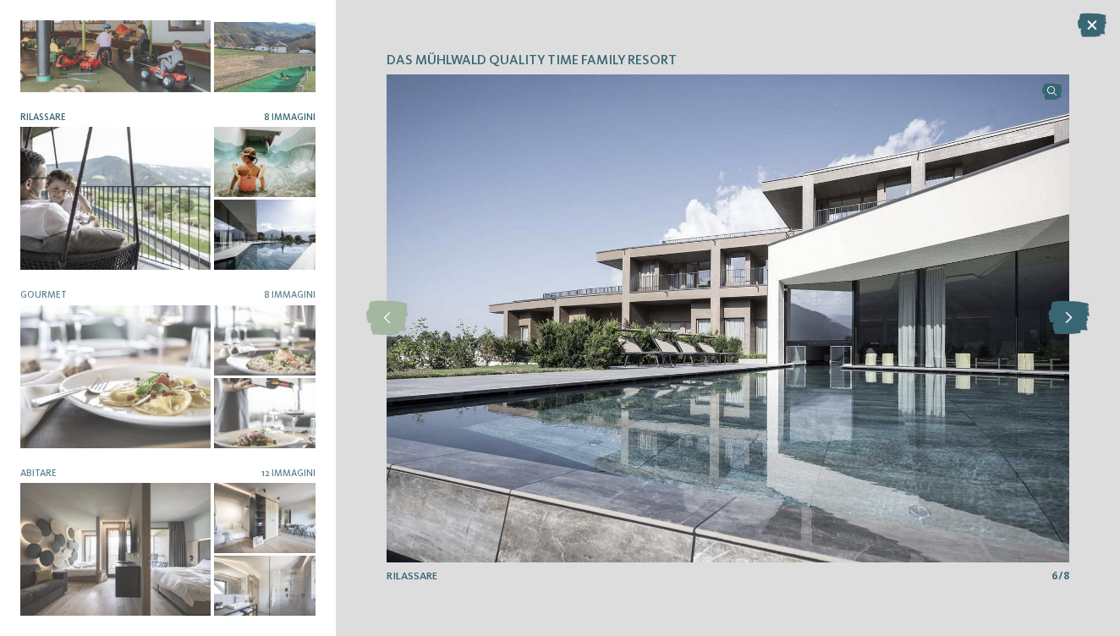
click at [1081, 316] on icon at bounding box center [1068, 318] width 41 height 34
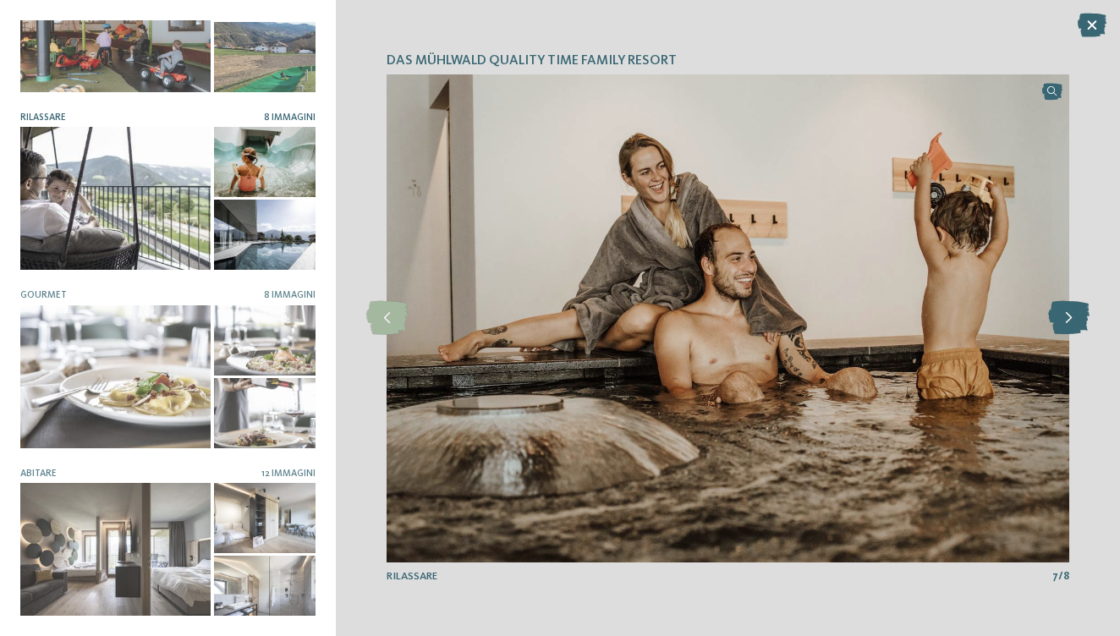
click at [1077, 316] on icon at bounding box center [1068, 318] width 41 height 34
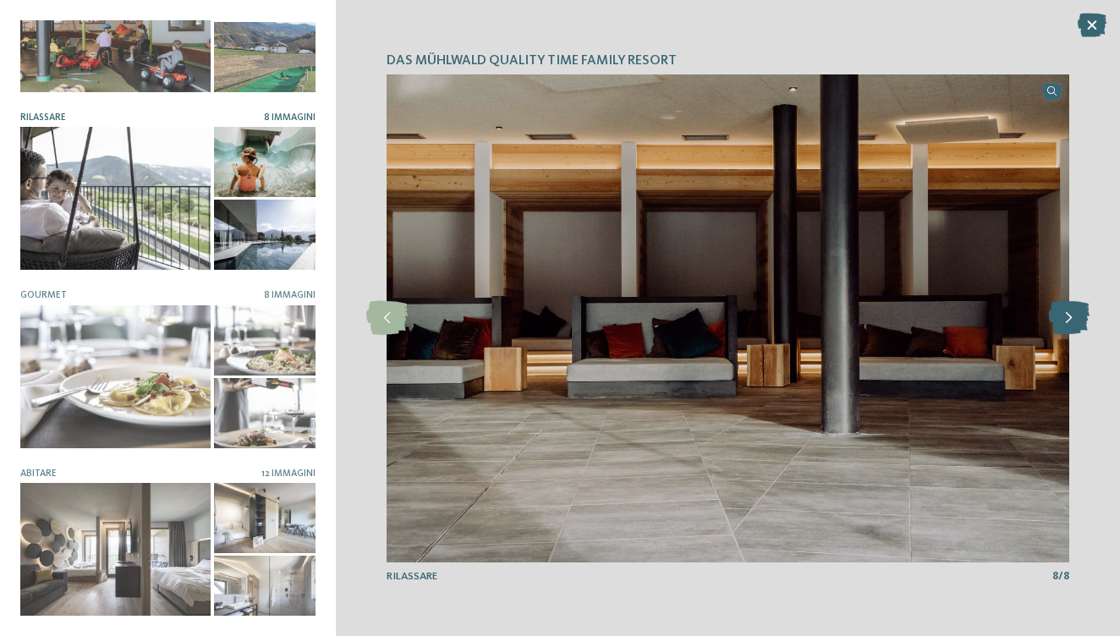
click at [1077, 316] on icon at bounding box center [1068, 318] width 41 height 34
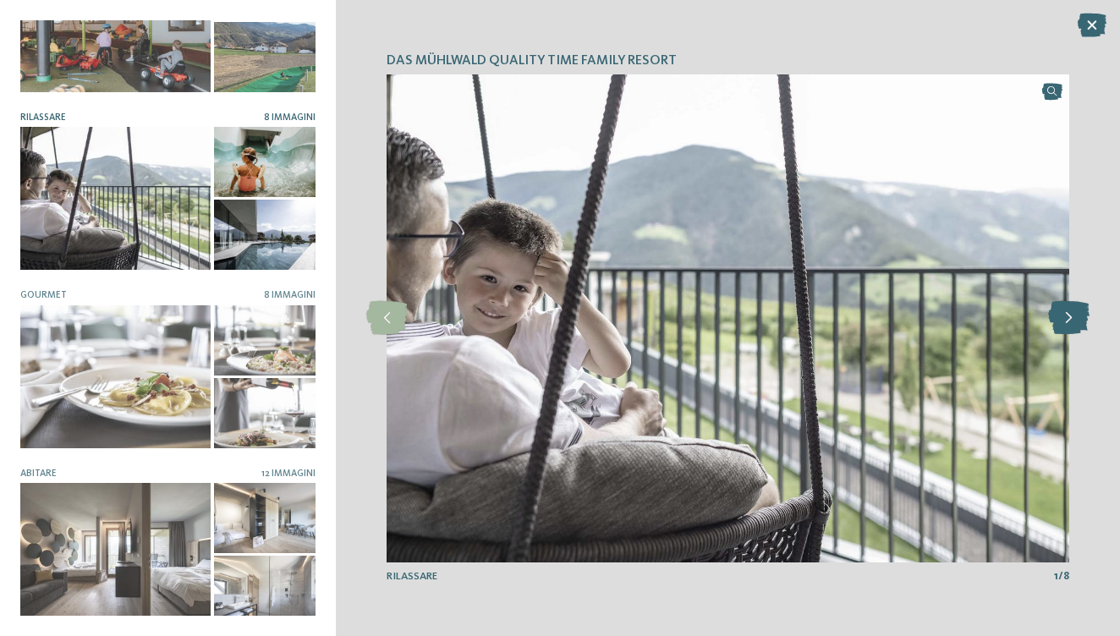
click at [1077, 316] on icon at bounding box center [1068, 318] width 41 height 34
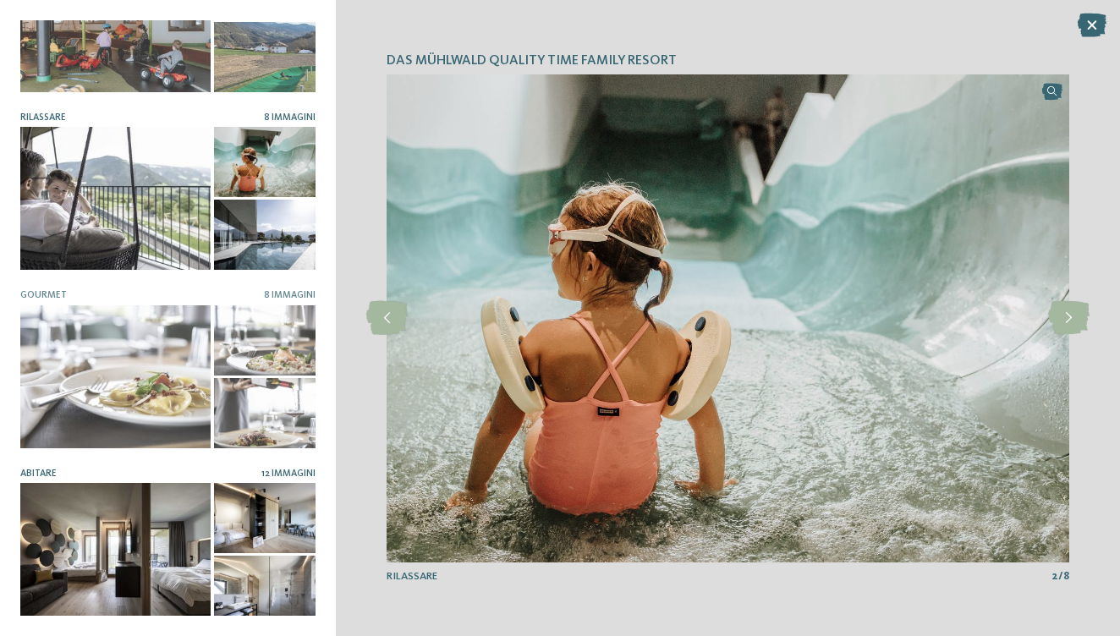
click at [96, 516] on div at bounding box center [115, 554] width 190 height 143
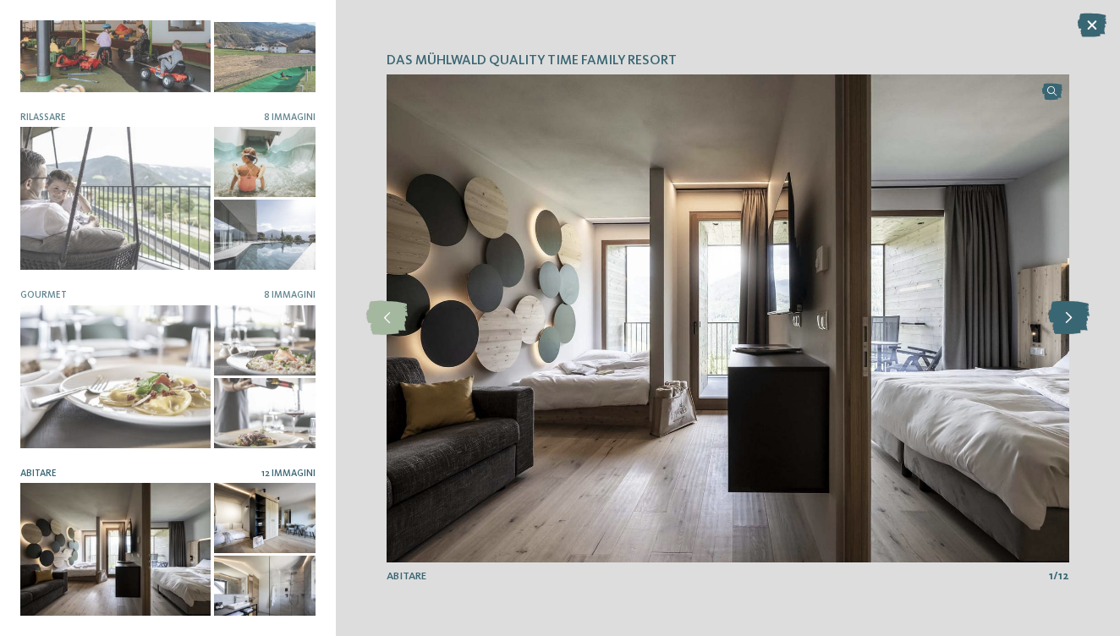
click at [1071, 320] on icon at bounding box center [1068, 318] width 41 height 34
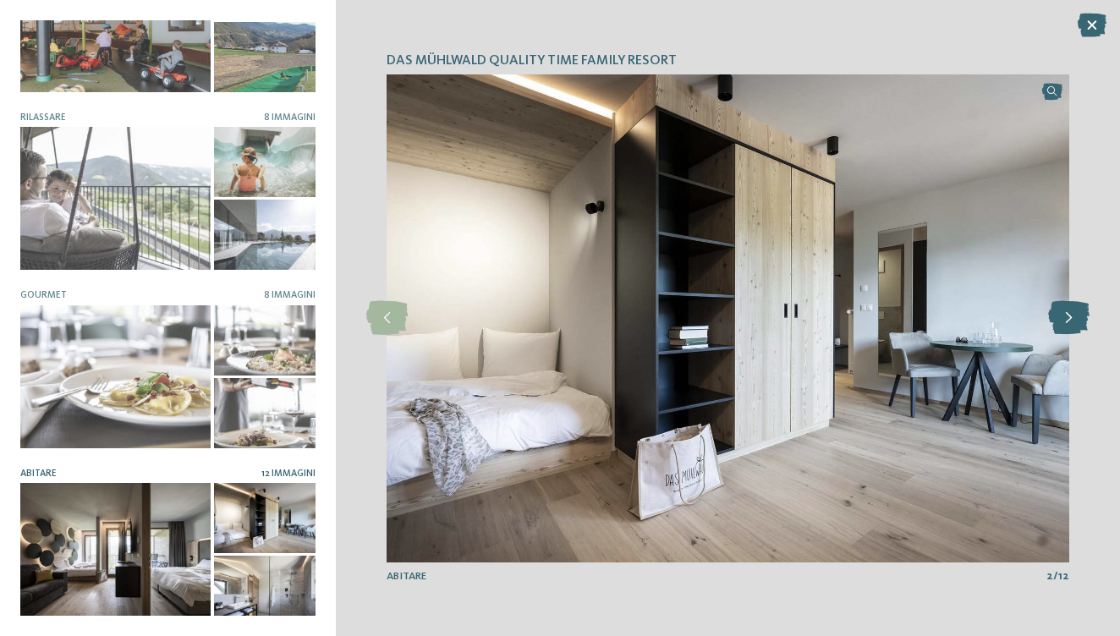
click at [1071, 320] on icon at bounding box center [1068, 318] width 41 height 34
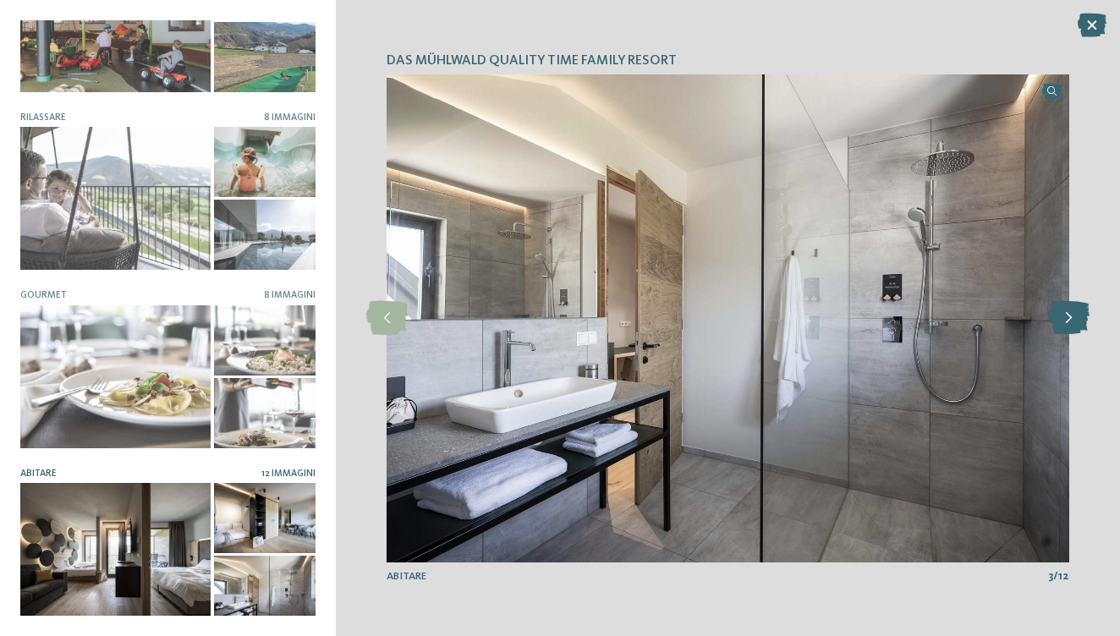
click at [1071, 320] on icon at bounding box center [1068, 318] width 41 height 34
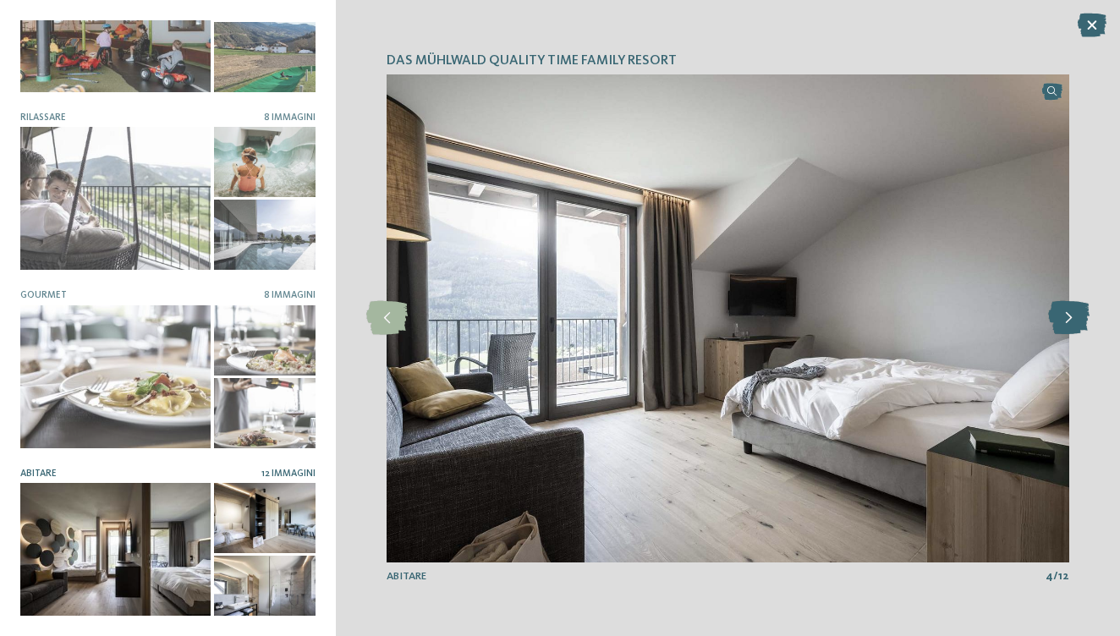
click at [1071, 320] on icon at bounding box center [1068, 318] width 41 height 34
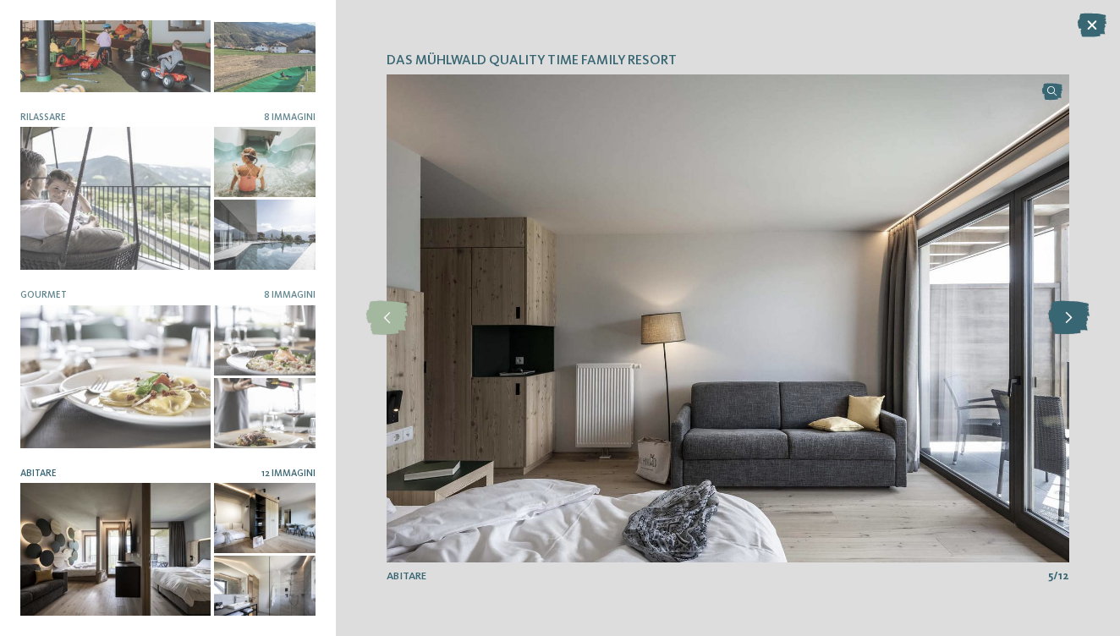
click at [1071, 320] on icon at bounding box center [1068, 318] width 41 height 34
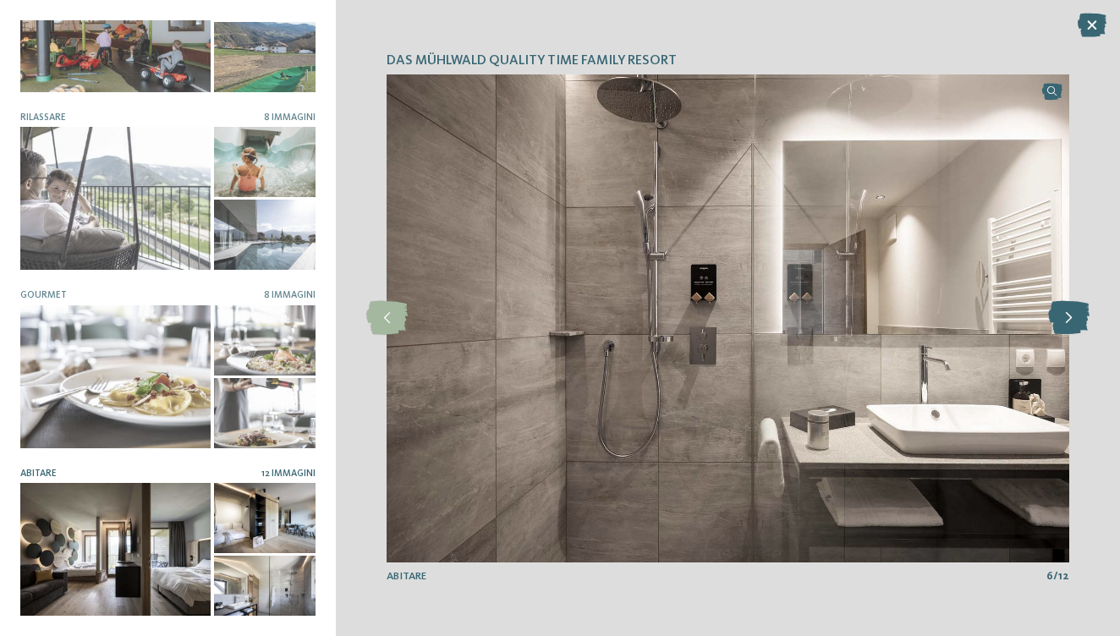
click at [1071, 320] on icon at bounding box center [1068, 318] width 41 height 34
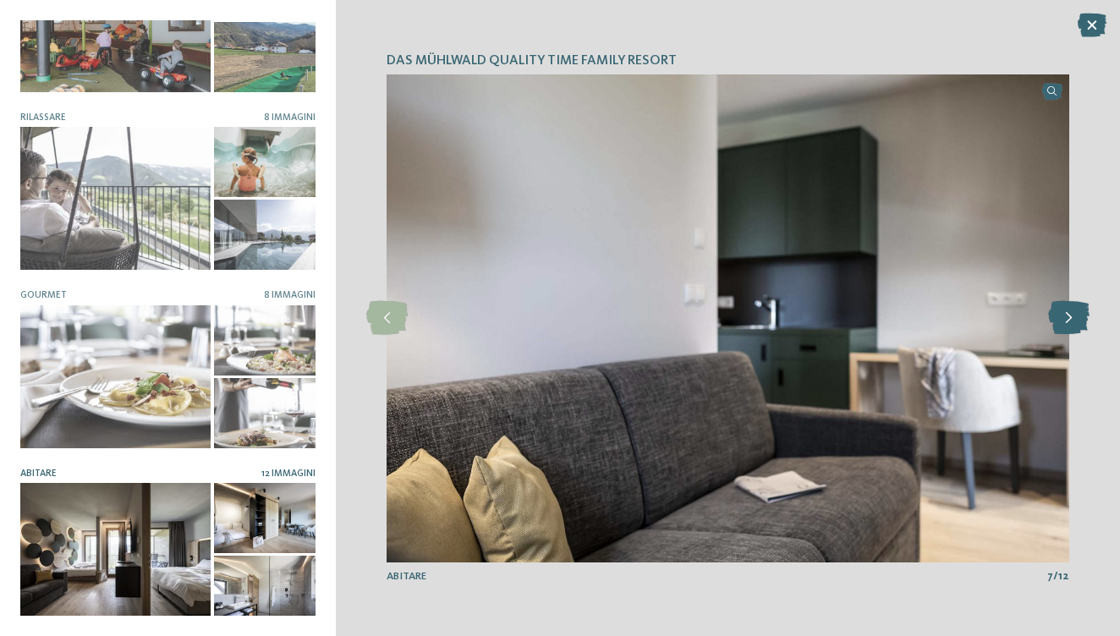
click at [1071, 320] on icon at bounding box center [1068, 318] width 41 height 34
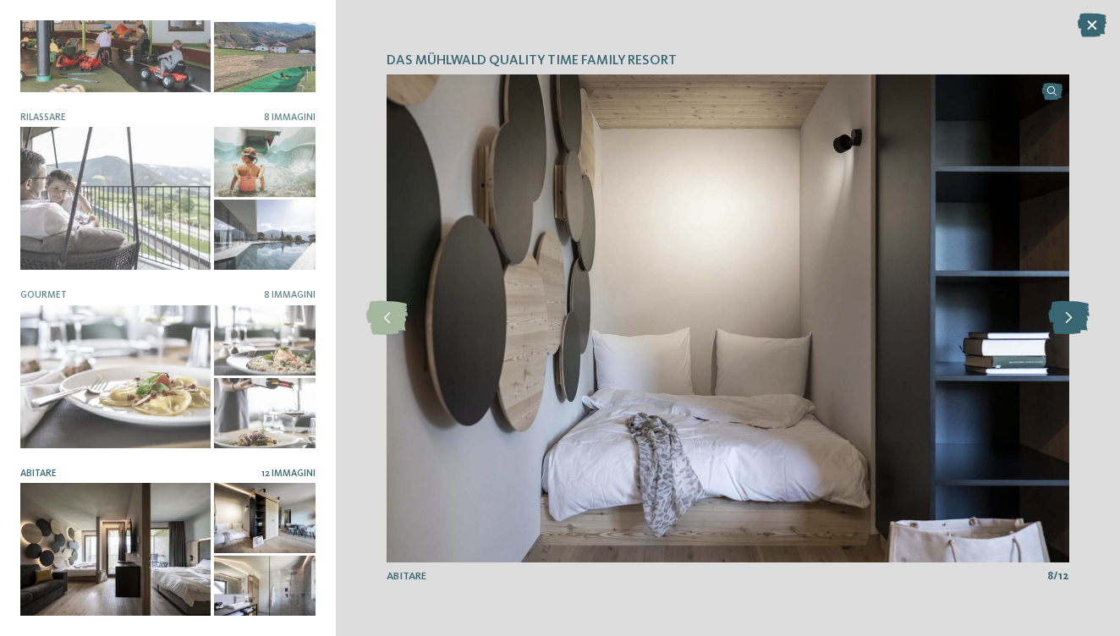
click at [1071, 320] on icon at bounding box center [1068, 318] width 41 height 34
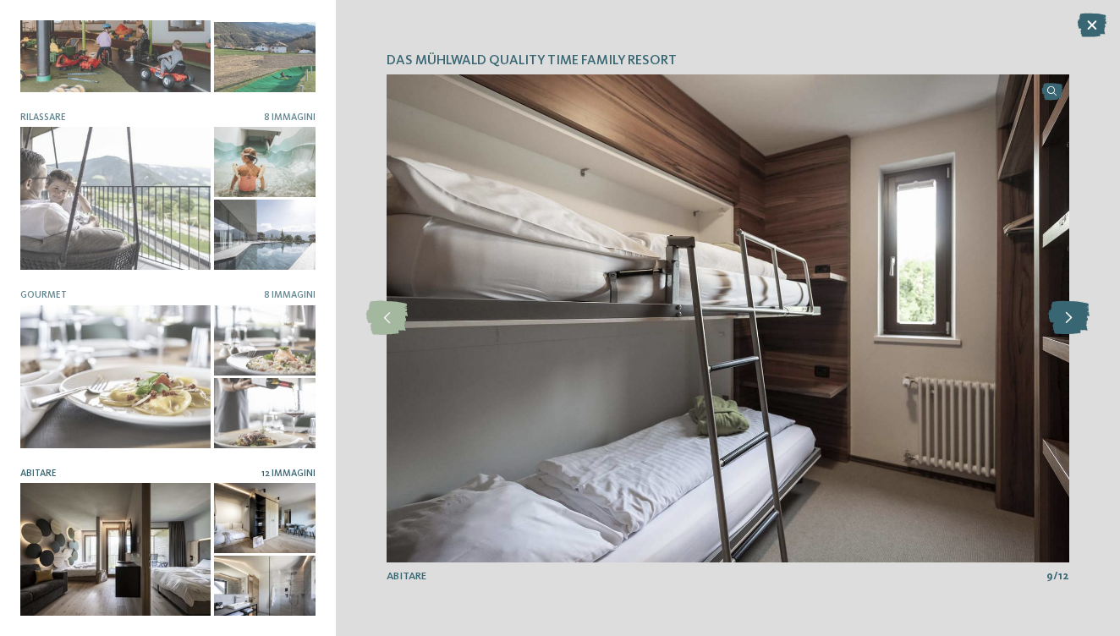
click at [1071, 320] on icon at bounding box center [1068, 318] width 41 height 34
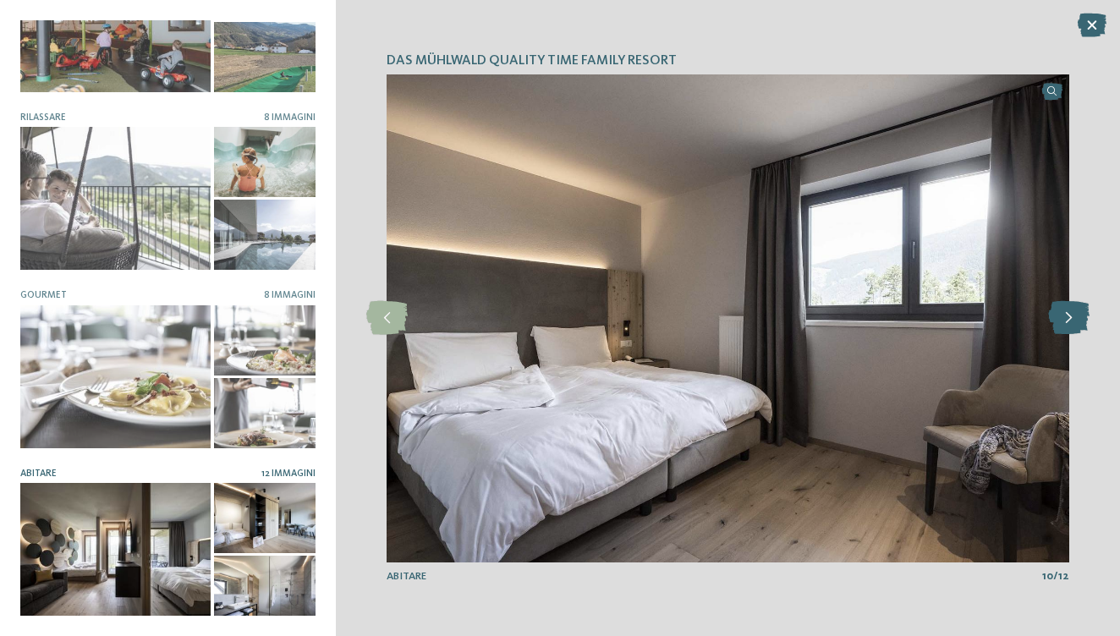
click at [1071, 320] on icon at bounding box center [1068, 318] width 41 height 34
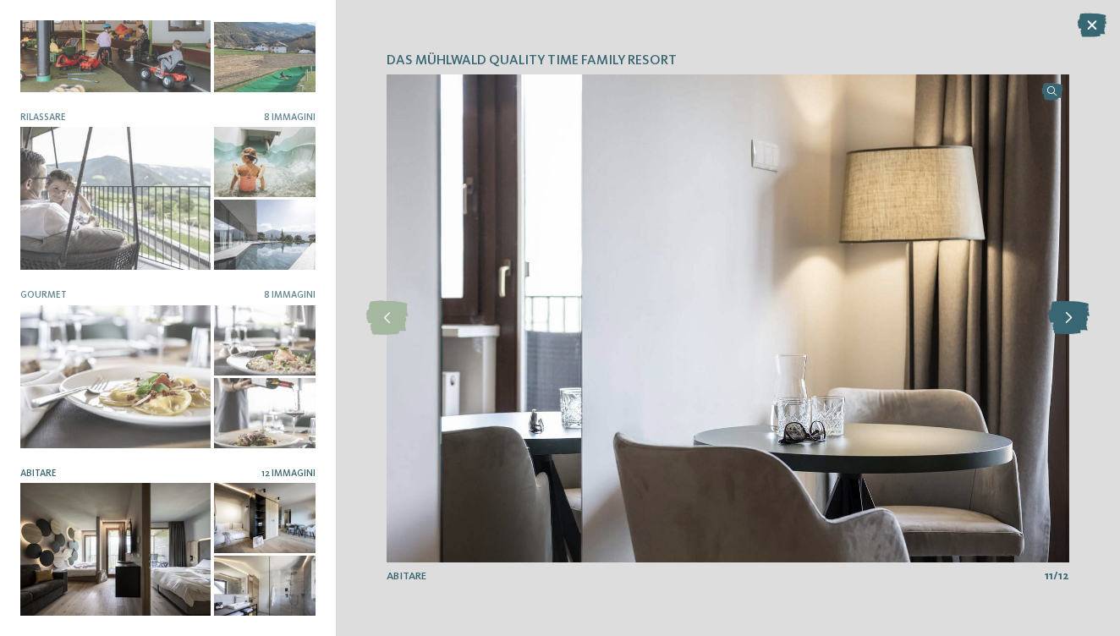
click at [1071, 320] on icon at bounding box center [1068, 318] width 41 height 34
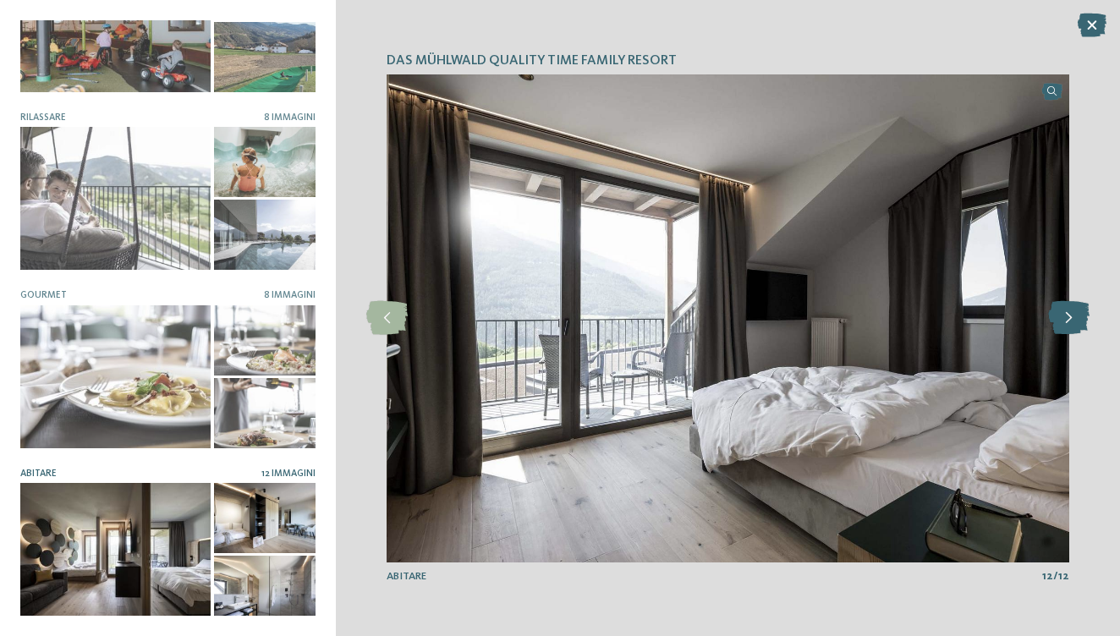
click at [1071, 320] on icon at bounding box center [1068, 318] width 41 height 34
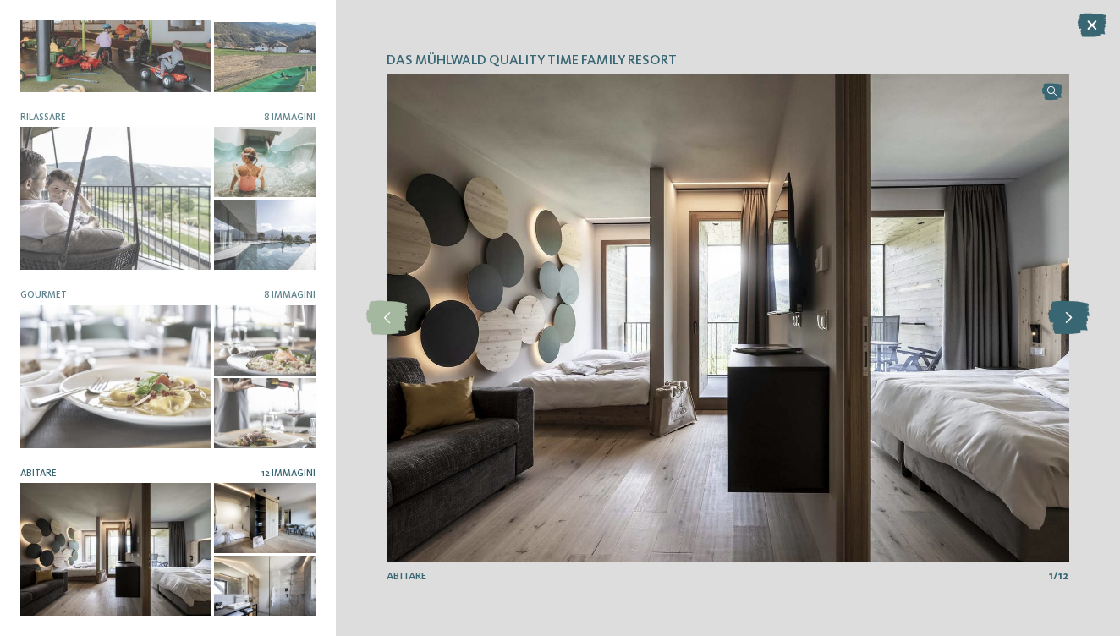
click at [1071, 320] on icon at bounding box center [1068, 318] width 41 height 34
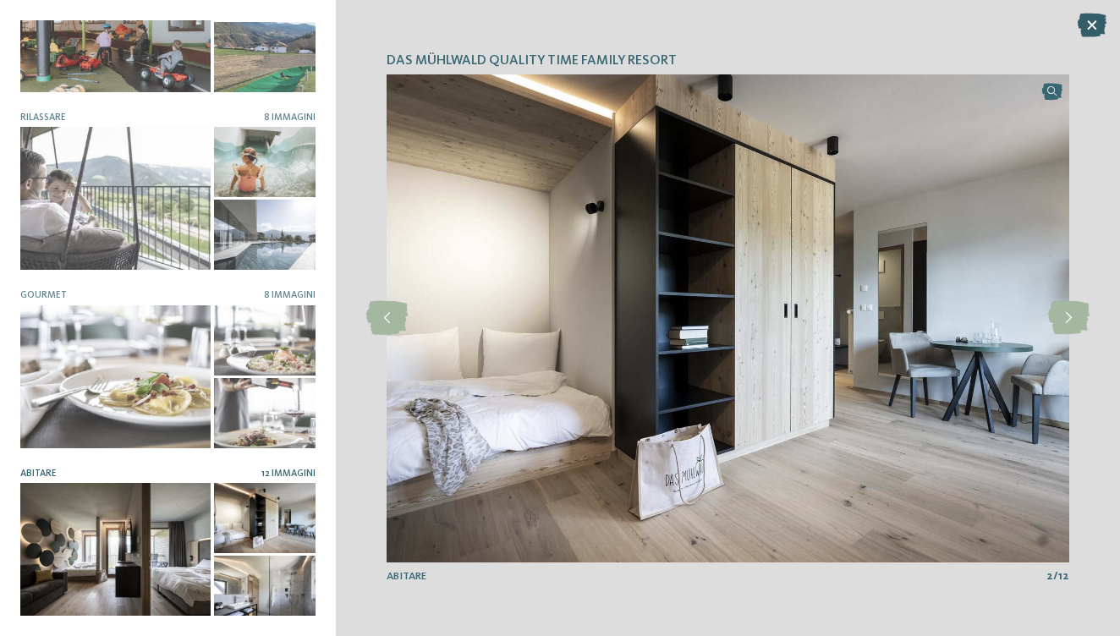
click at [1085, 19] on icon at bounding box center [1091, 26] width 29 height 24
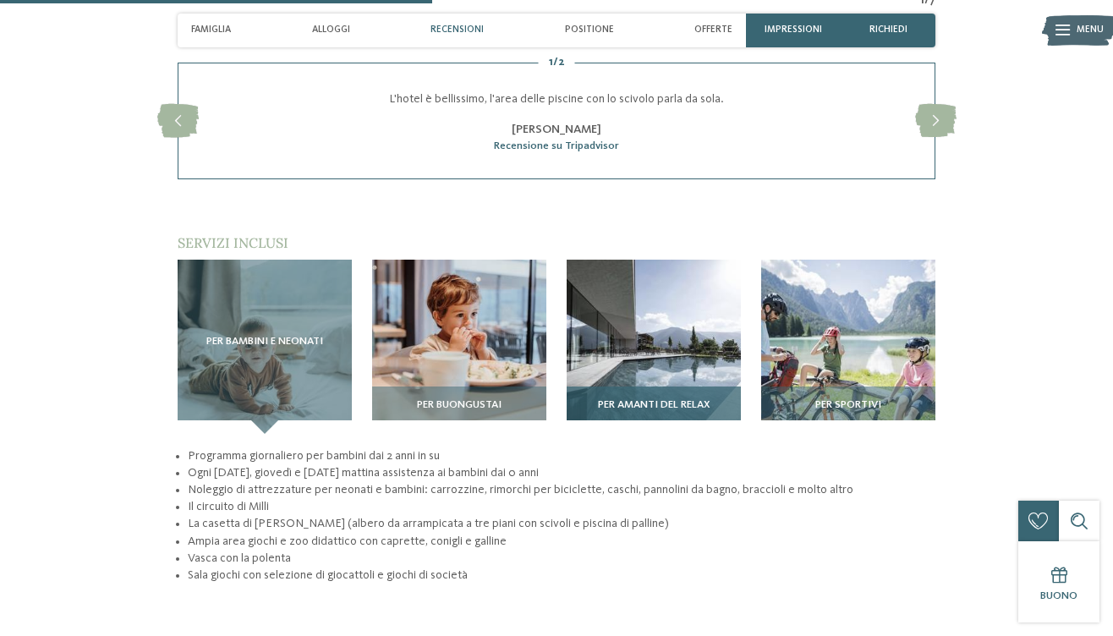
scroll to position [1850, 0]
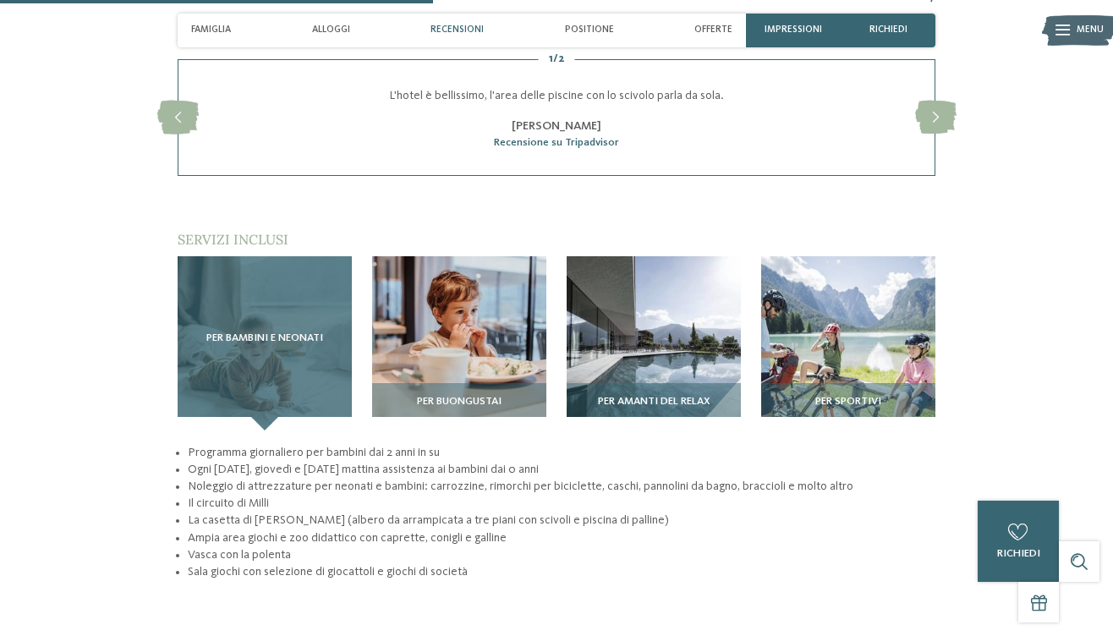
click at [258, 343] on div "Per bambini e neonati" at bounding box center [265, 343] width 174 height 174
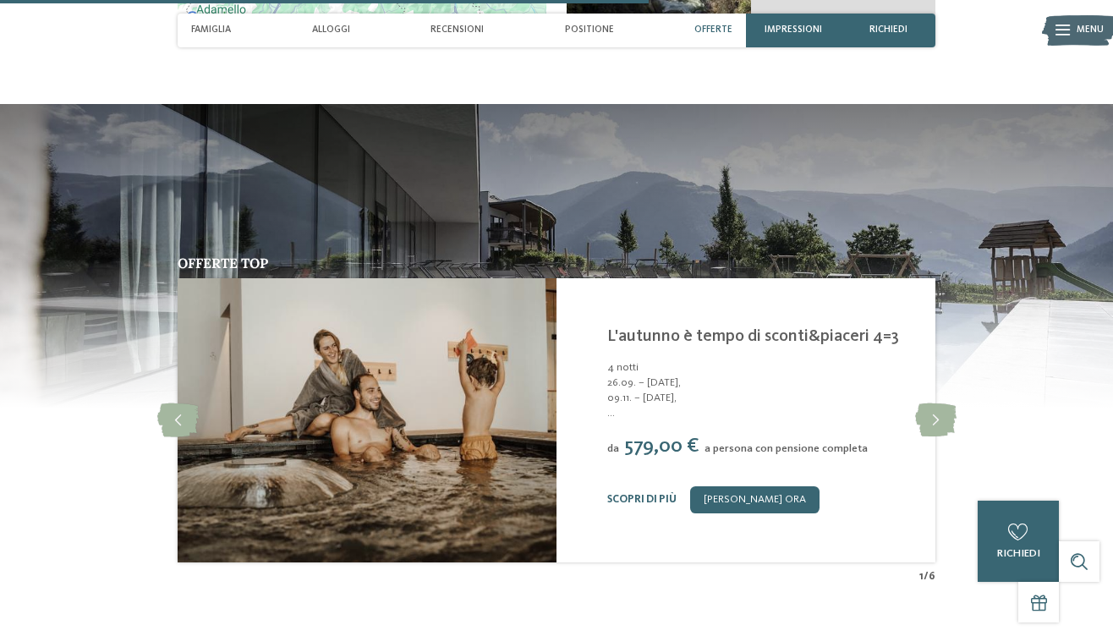
scroll to position [2771, 0]
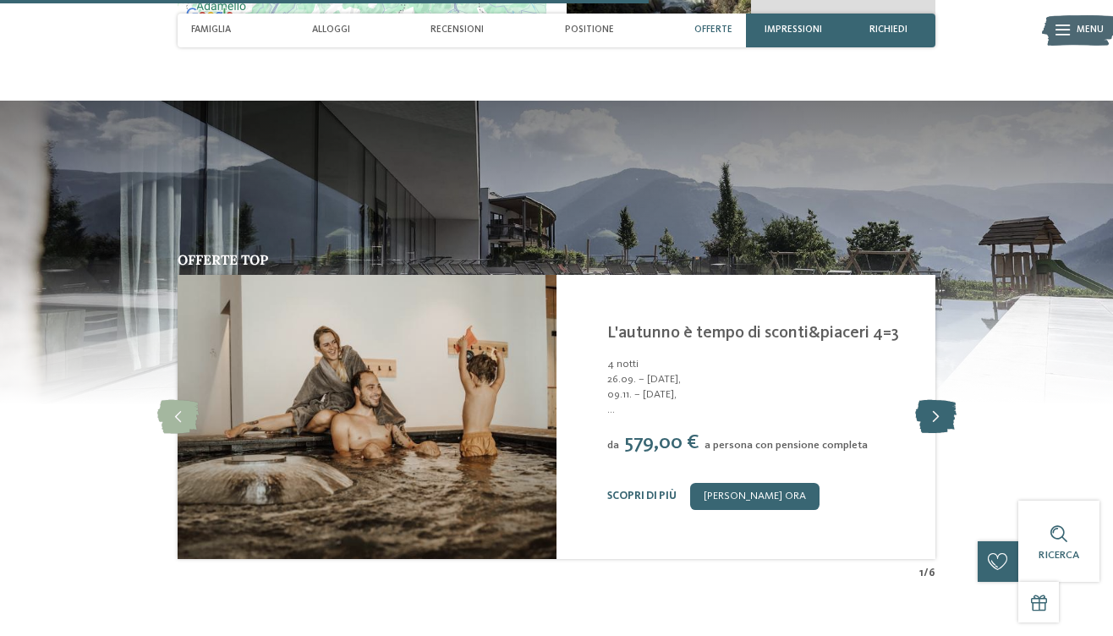
click at [930, 400] on icon at bounding box center [935, 417] width 41 height 34
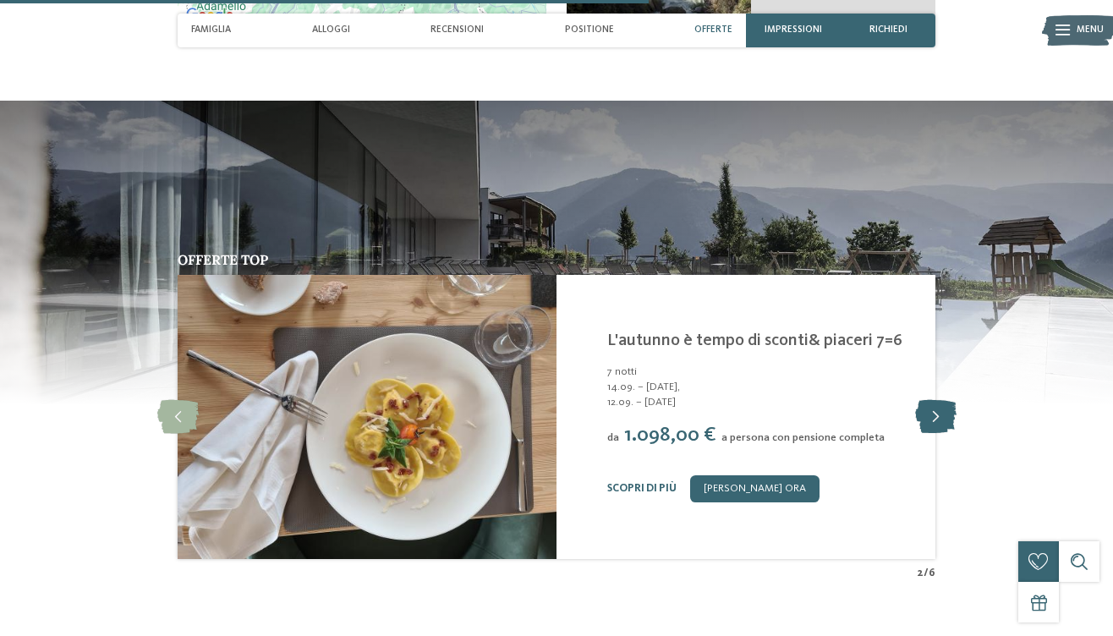
click at [930, 400] on icon at bounding box center [935, 417] width 41 height 34
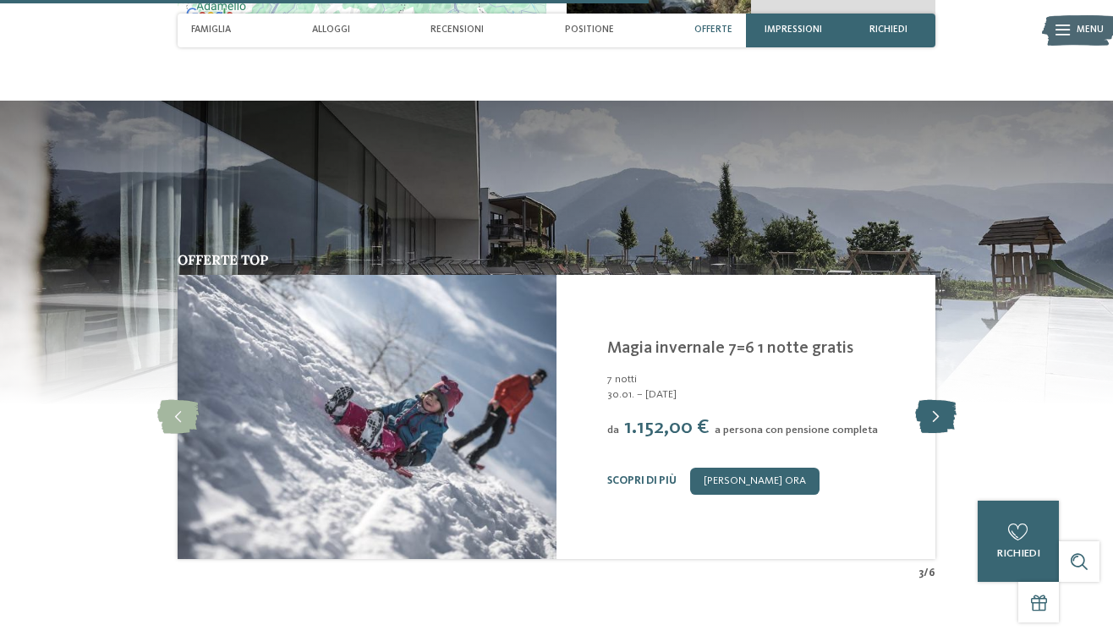
click at [930, 400] on icon at bounding box center [935, 417] width 41 height 34
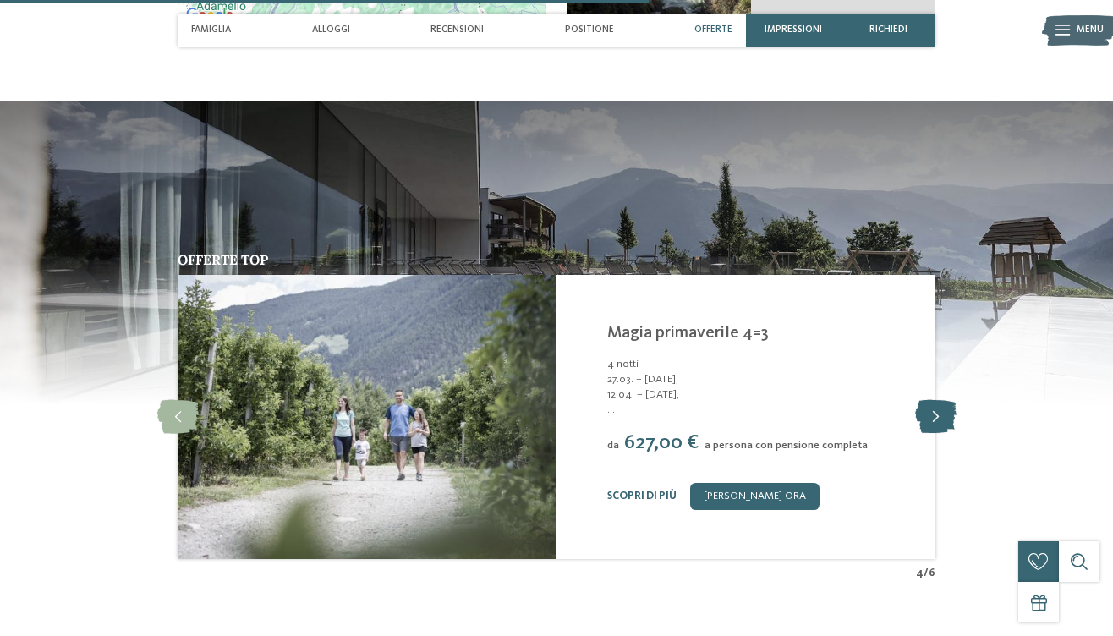
click at [930, 400] on icon at bounding box center [935, 417] width 41 height 34
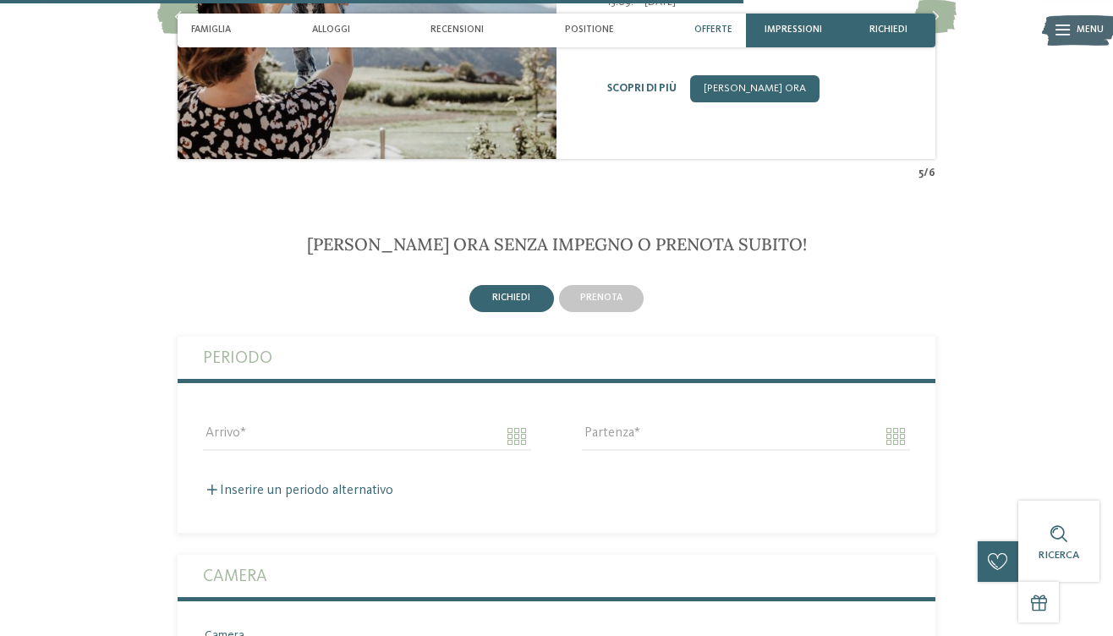
scroll to position [3286, 0]
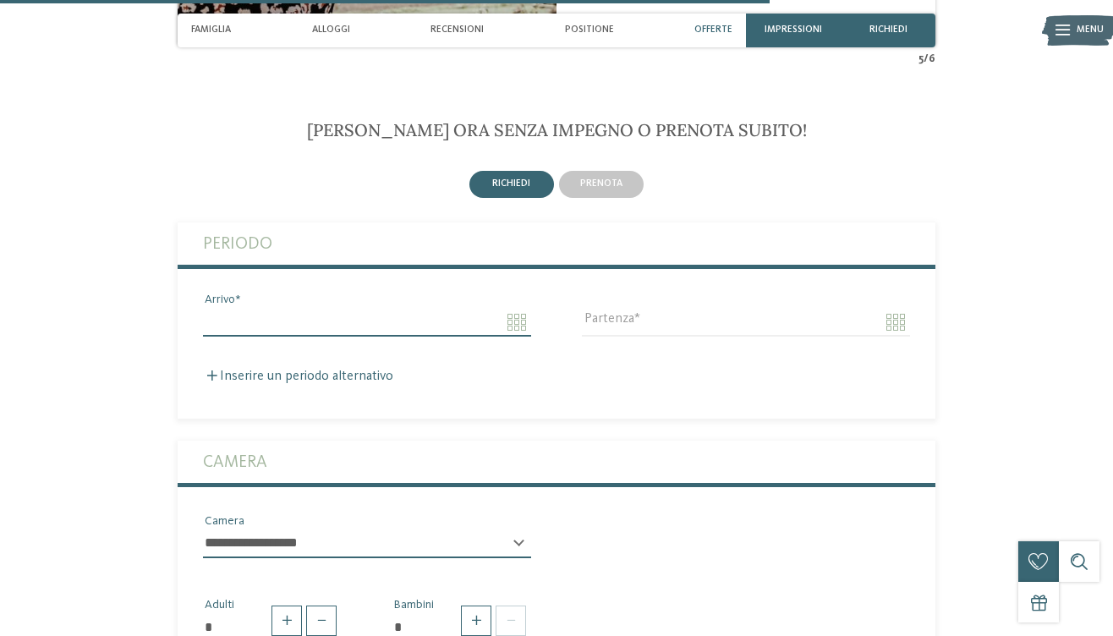
click at [485, 308] on input "Arrivo" at bounding box center [367, 322] width 328 height 29
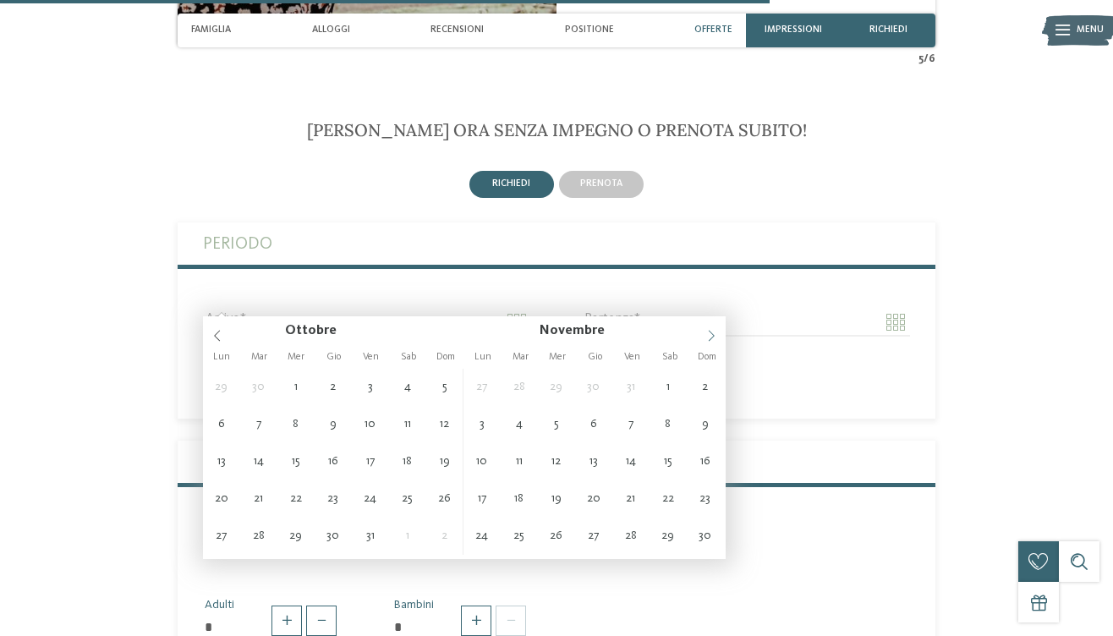
click at [713, 332] on icon at bounding box center [711, 336] width 12 height 12
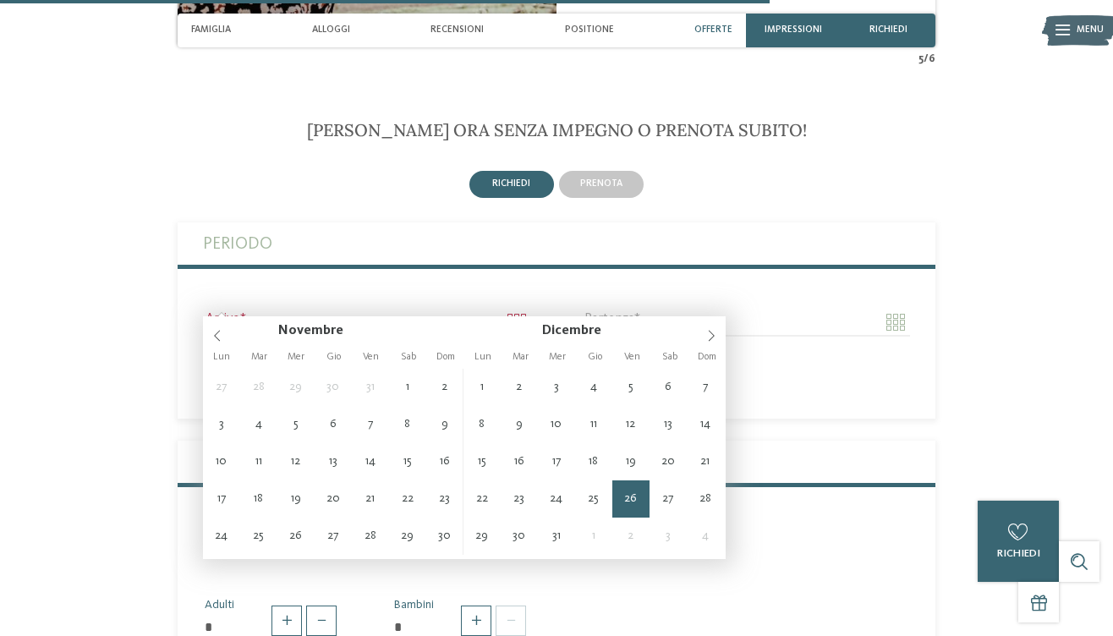
type input "**********"
type input "****"
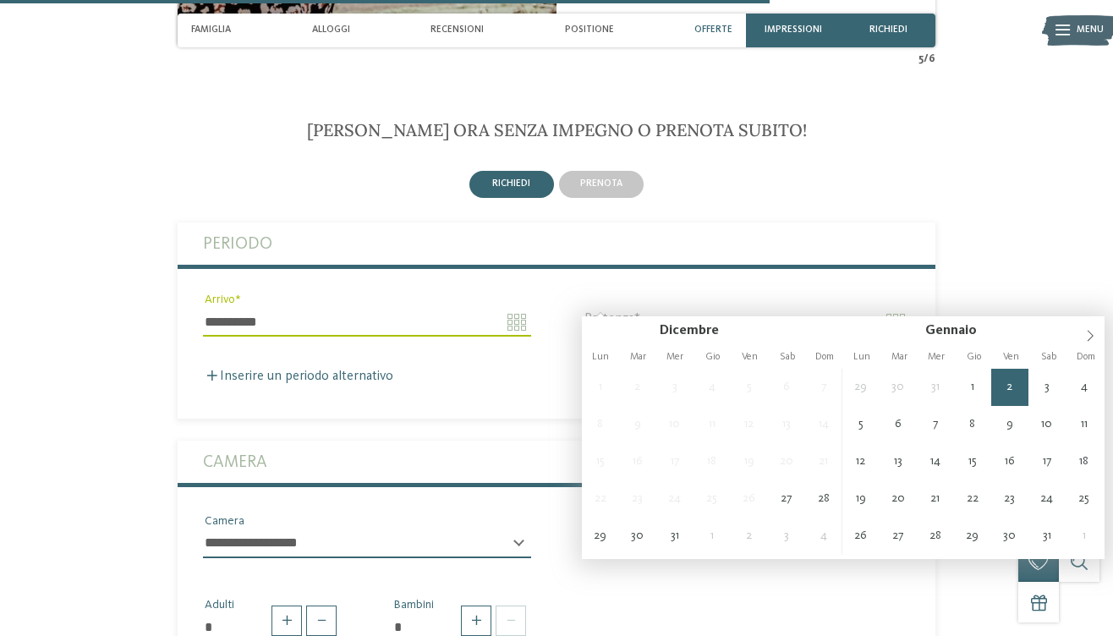
type input "**********"
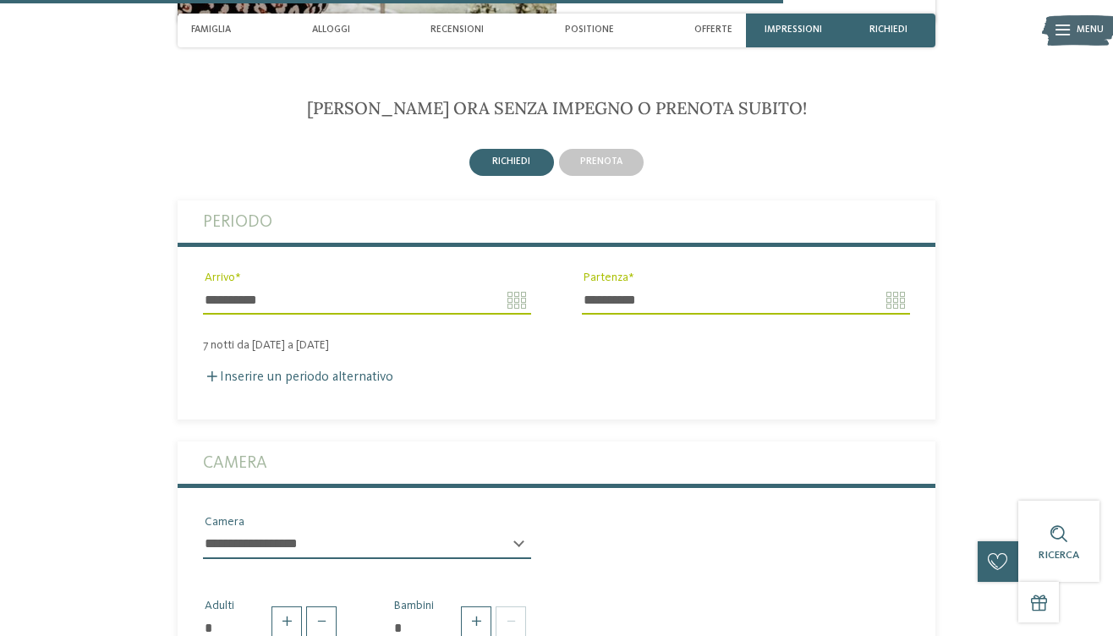
scroll to position [3432, 0]
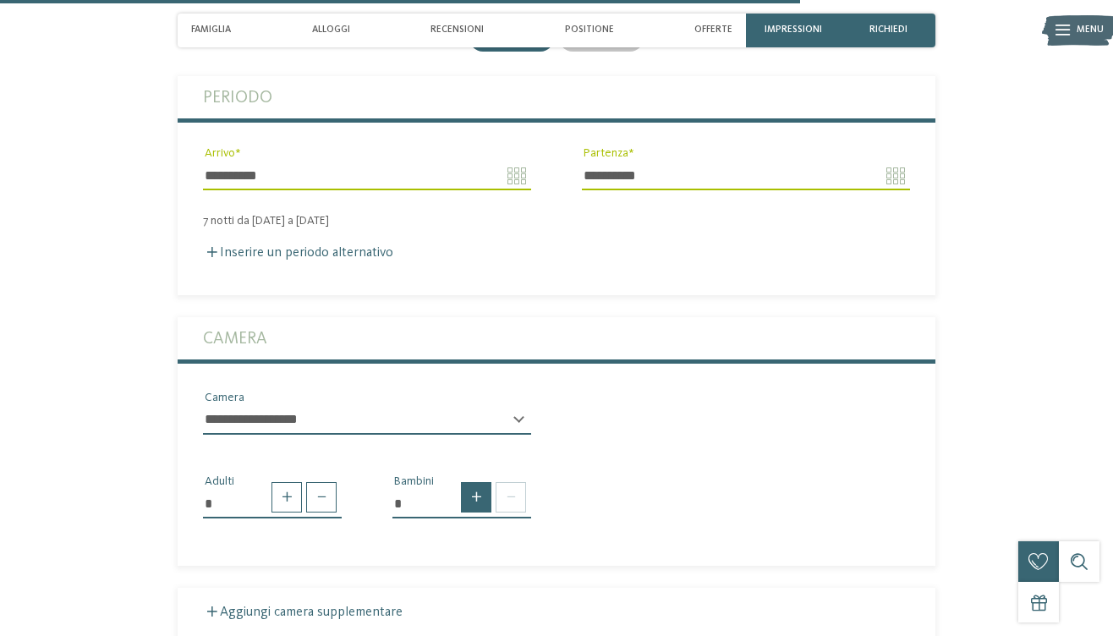
click at [482, 482] on span at bounding box center [476, 497] width 30 height 30
type input "*"
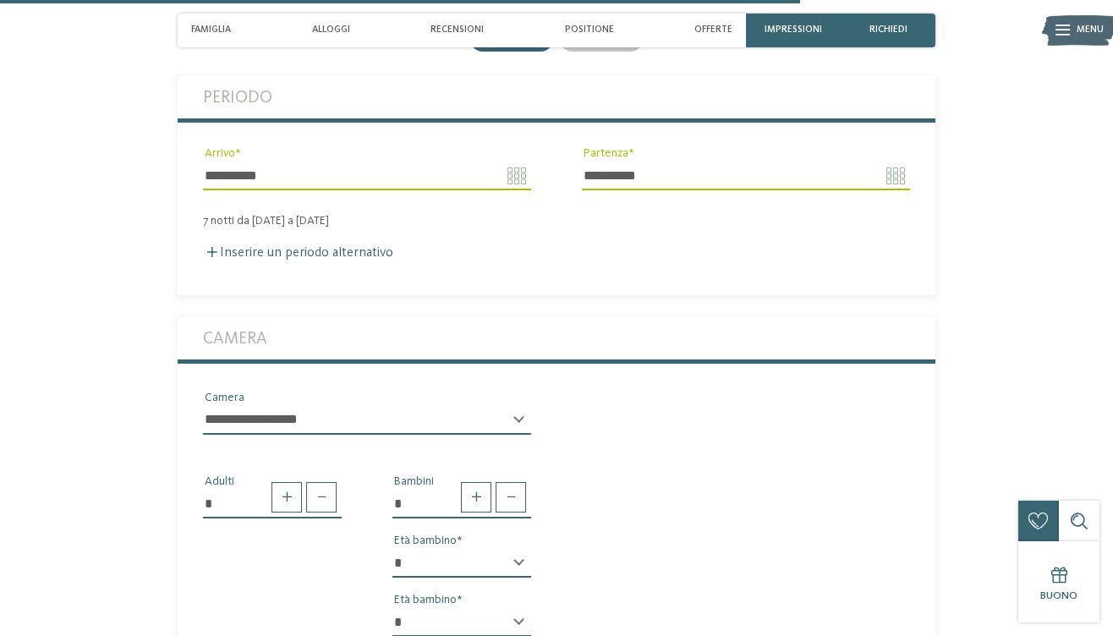
select select "*"
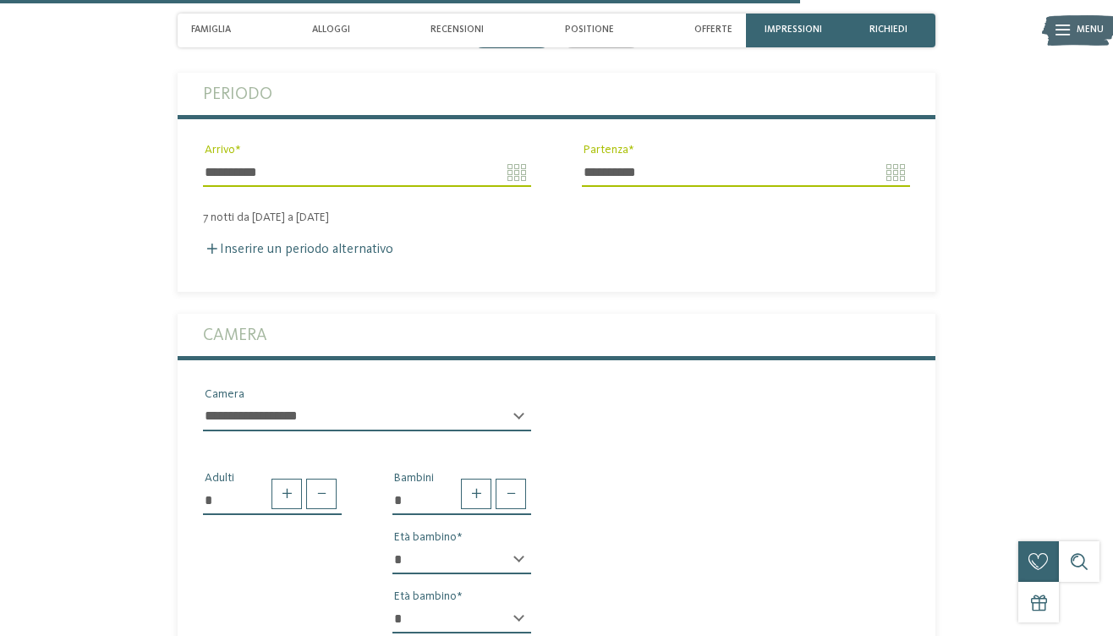
scroll to position [3526, 0]
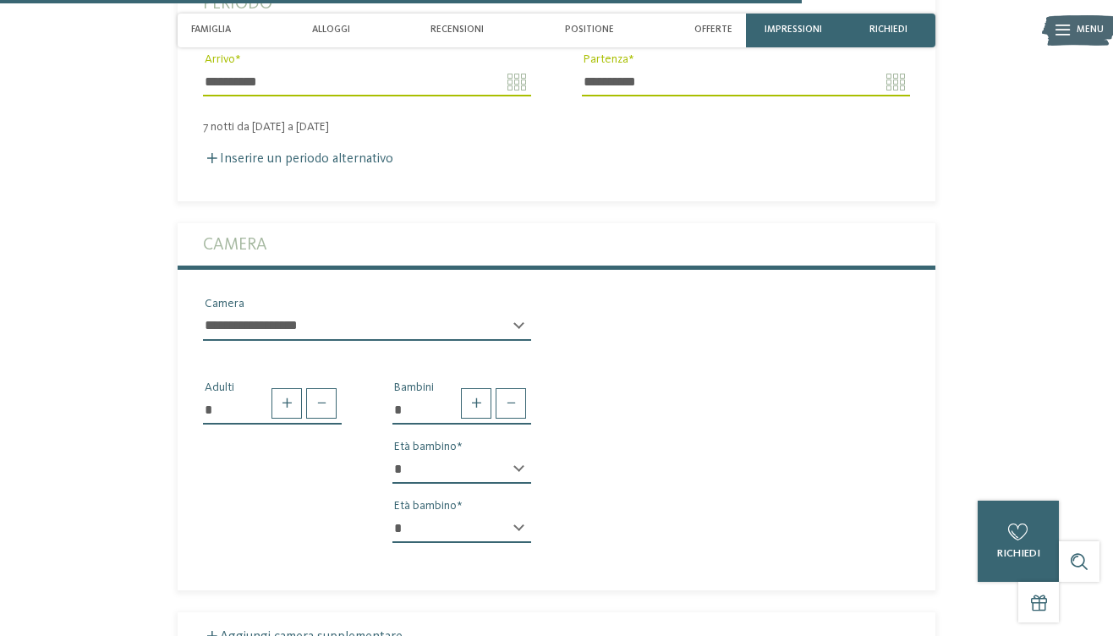
select select "*"
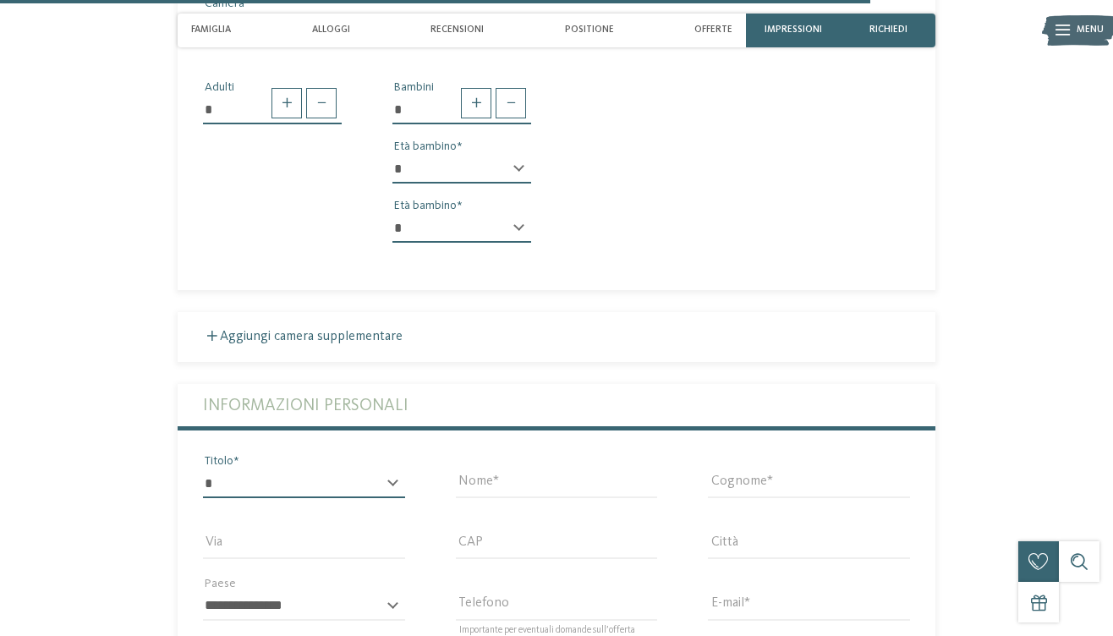
select select "*"
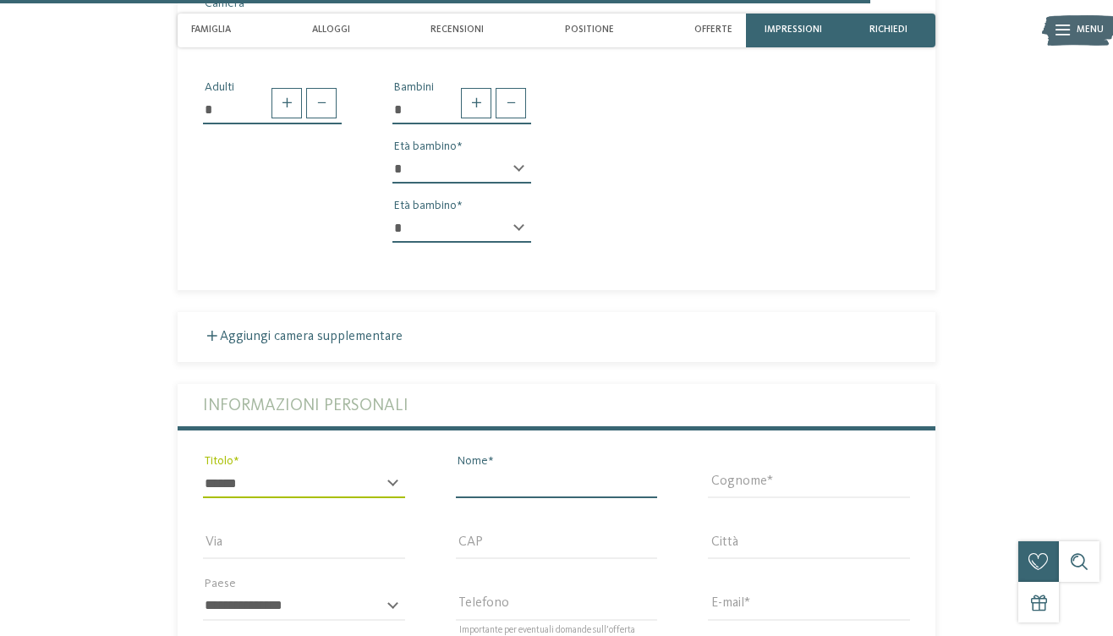
click at [643, 469] on input "Nome" at bounding box center [557, 483] width 202 height 29
type input "*****"
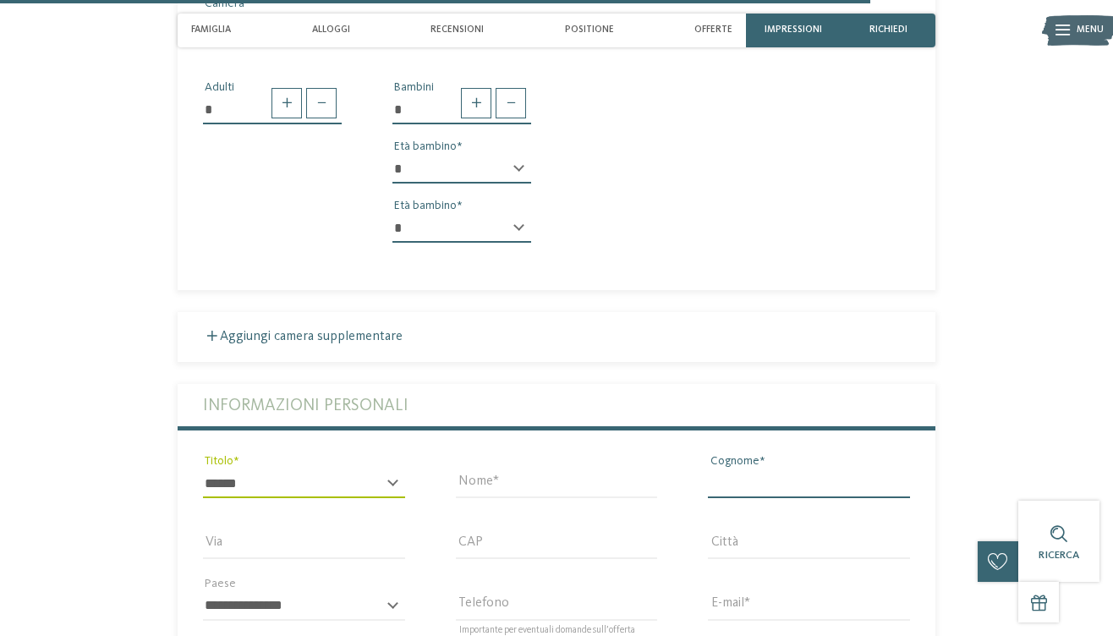
type input "******"
type input "**********"
type input "*****"
type input "**********"
select select "**"
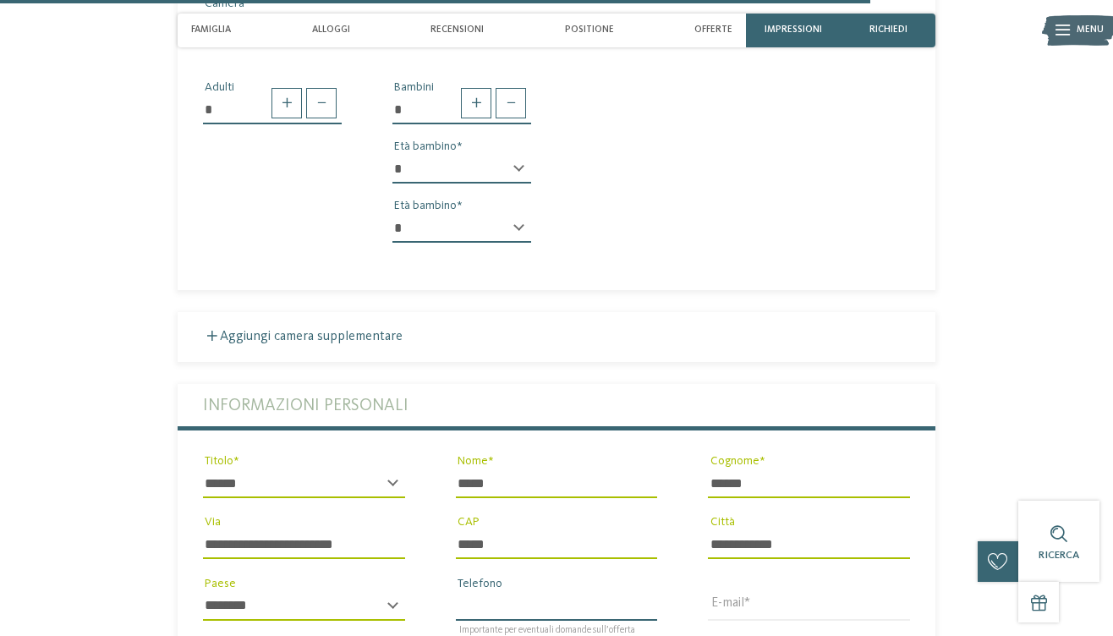
type input "**********"
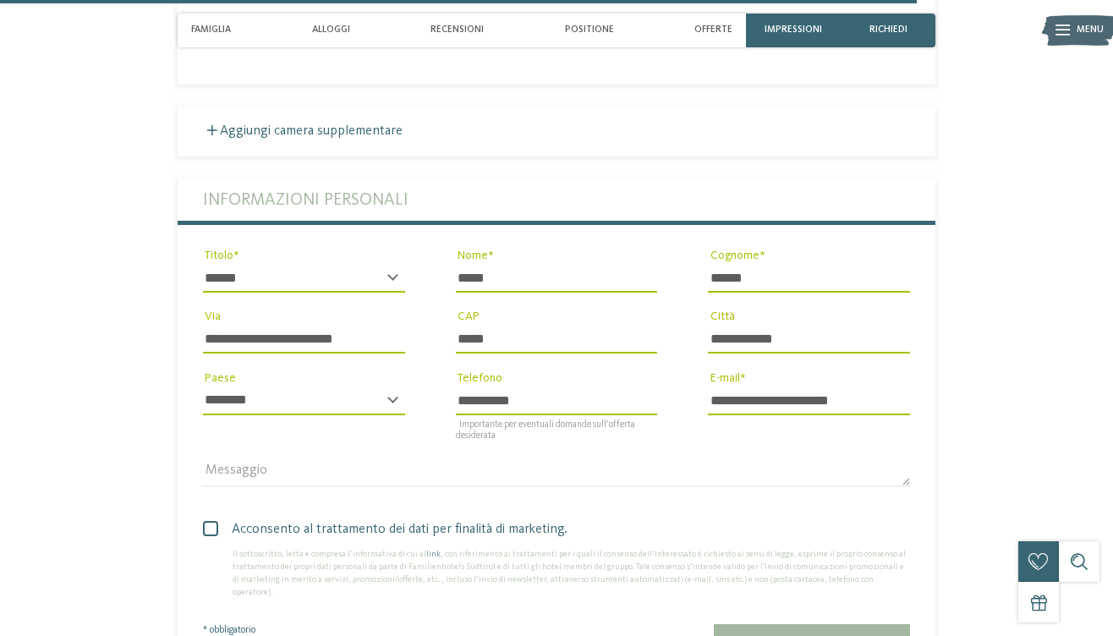
scroll to position [4165, 0]
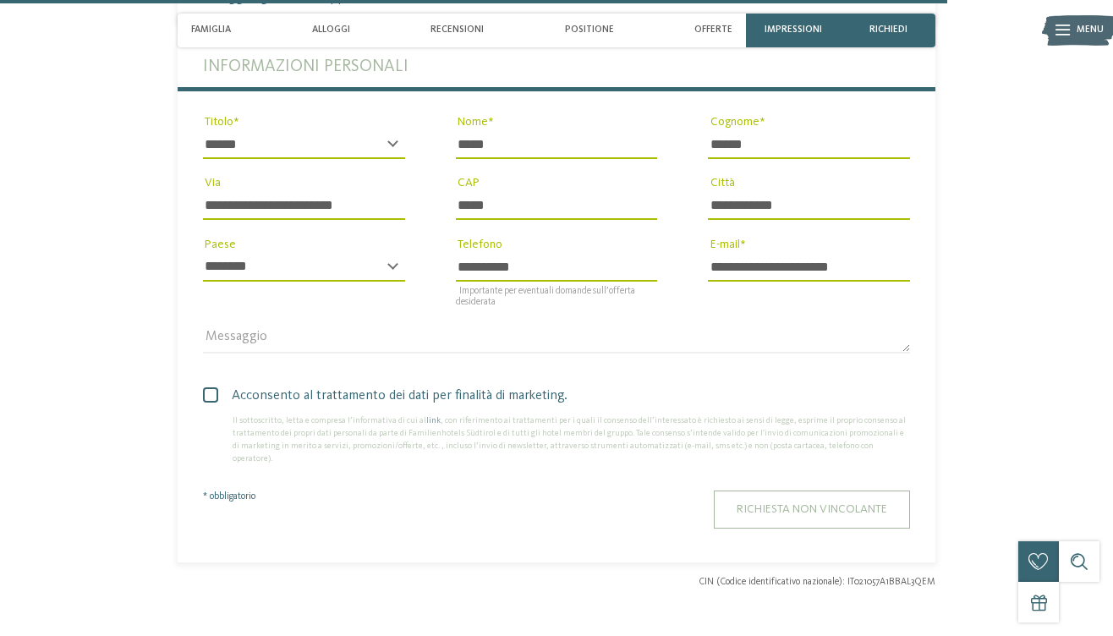
click at [798, 503] on span "Richiesta non vincolante" at bounding box center [812, 509] width 151 height 12
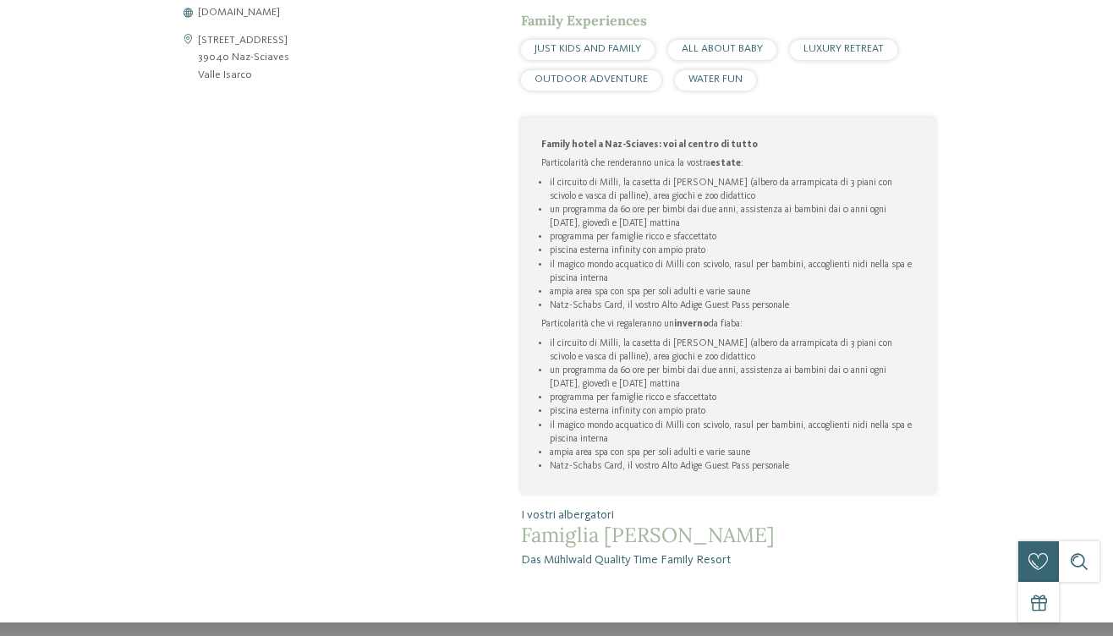
scroll to position [0, 0]
